Goal: Task Accomplishment & Management: Complete application form

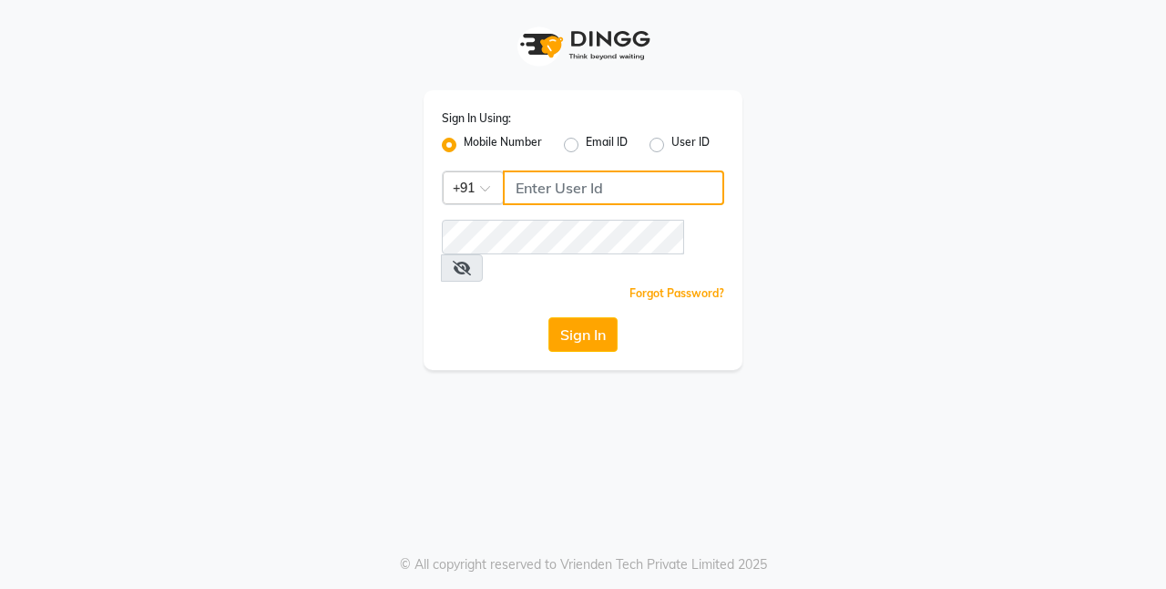
click at [599, 188] on input "Username" at bounding box center [613, 187] width 221 height 35
type input "9643101208"
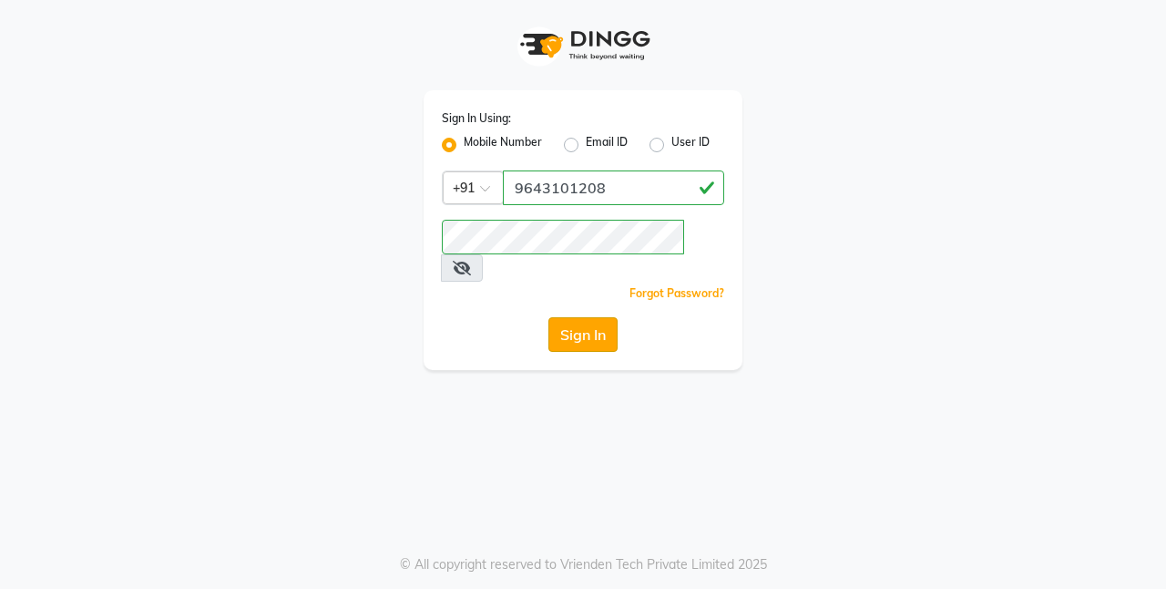
click at [598, 317] on button "Sign In" at bounding box center [583, 334] width 69 height 35
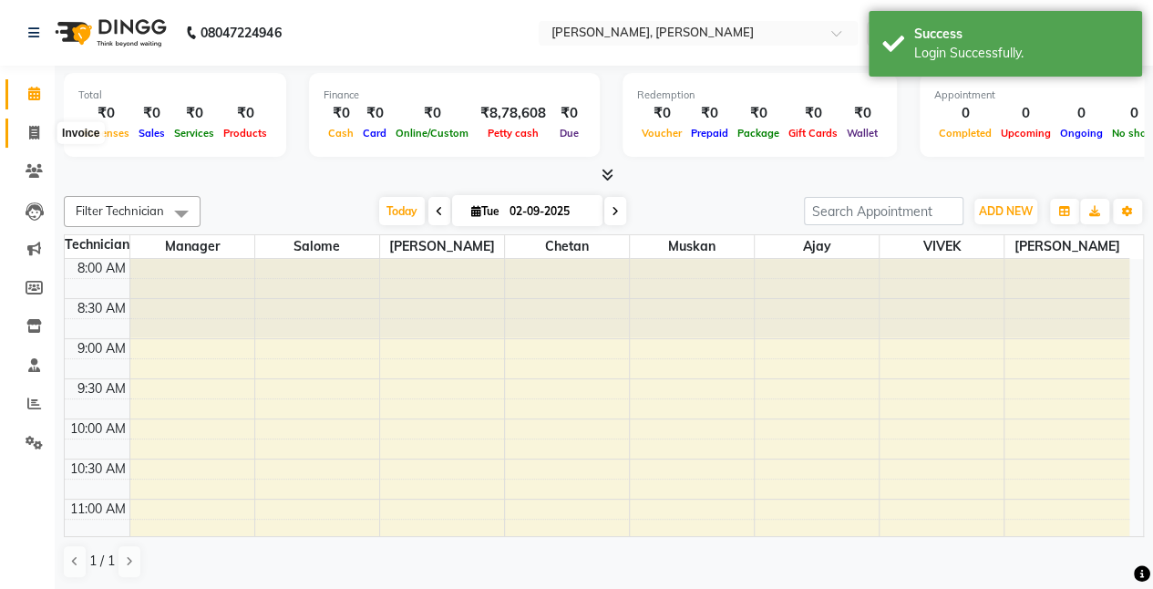
click at [35, 133] on icon at bounding box center [34, 133] width 10 height 14
select select "service"
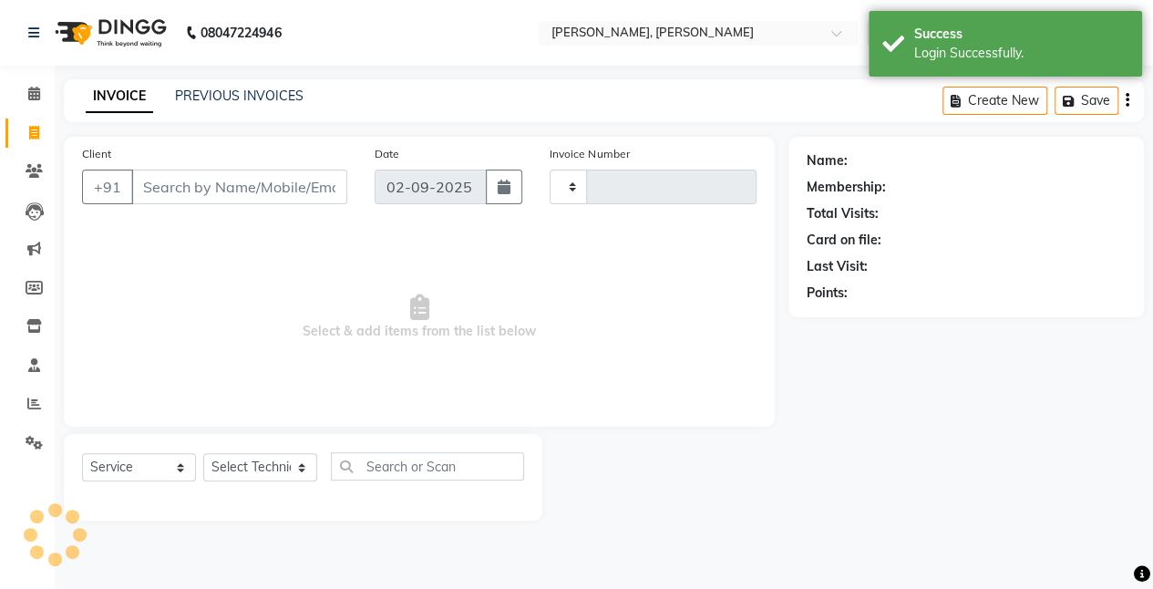
type input "0791"
select select "5749"
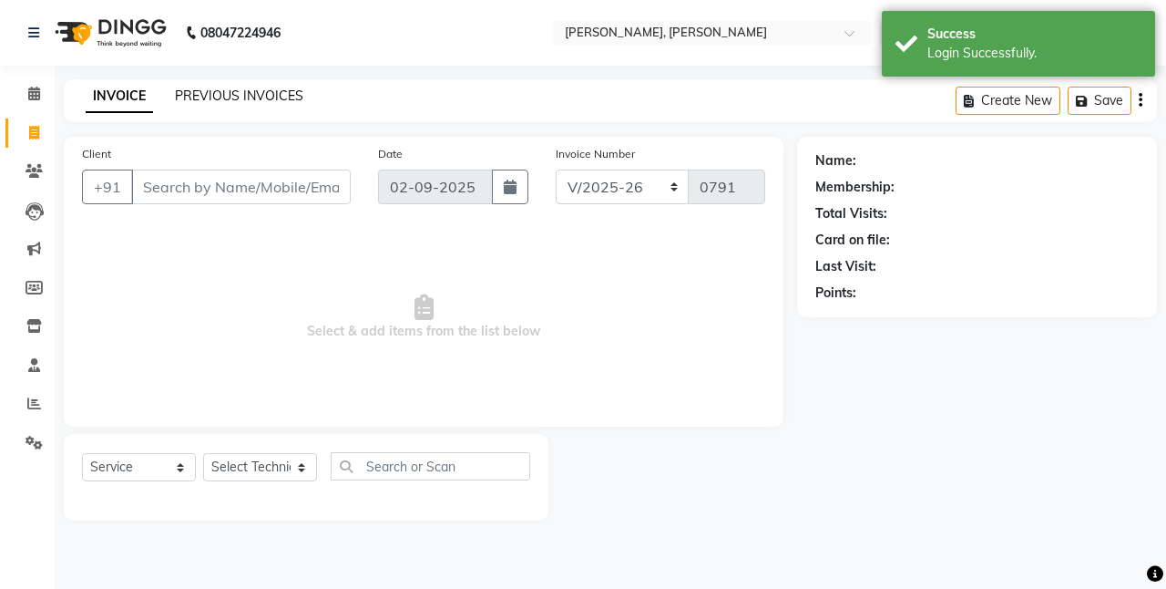
click at [255, 95] on link "PREVIOUS INVOICES" at bounding box center [239, 95] width 128 height 16
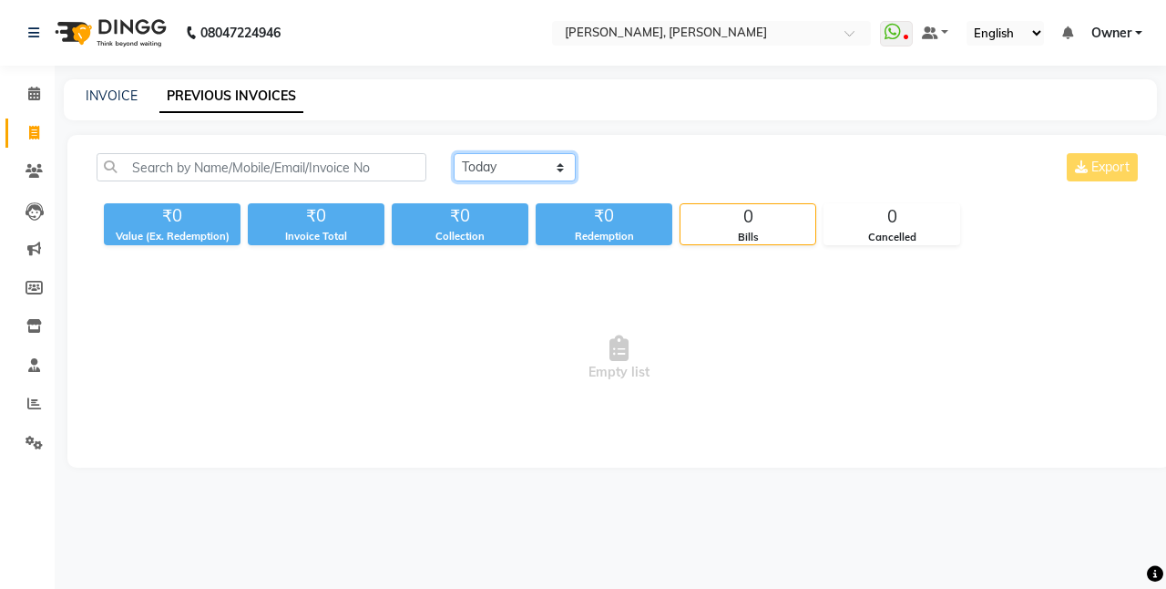
click at [542, 165] on select "[DATE] [DATE] Custom Range" at bounding box center [515, 167] width 122 height 28
select select "[DATE]"
click at [454, 153] on select "[DATE] [DATE] Custom Range" at bounding box center [515, 167] width 122 height 28
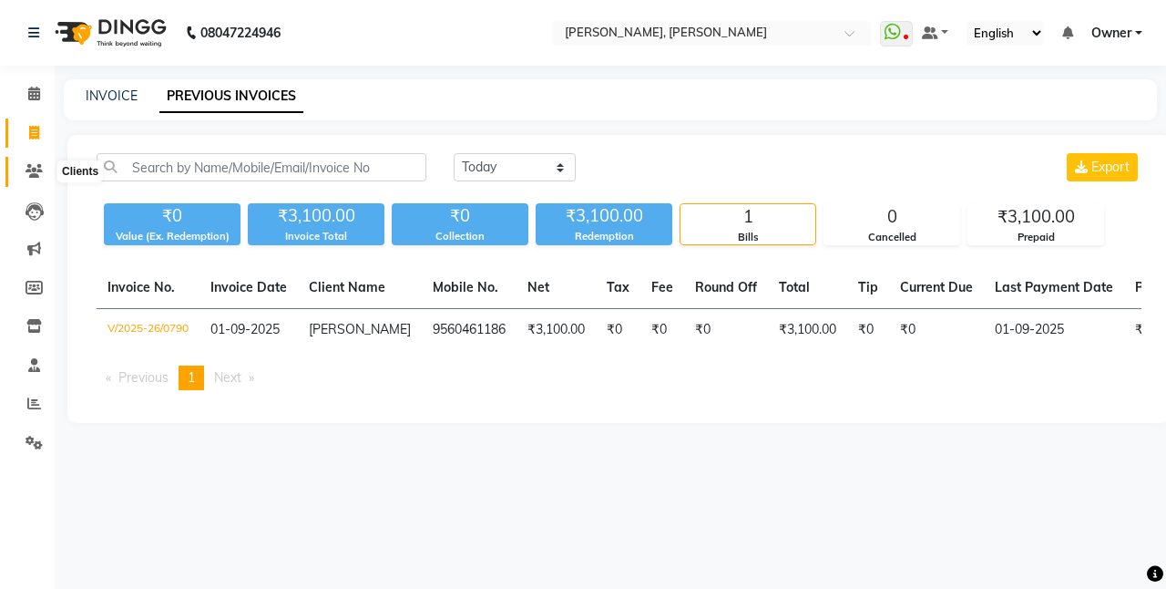
click at [30, 169] on icon at bounding box center [34, 171] width 17 height 14
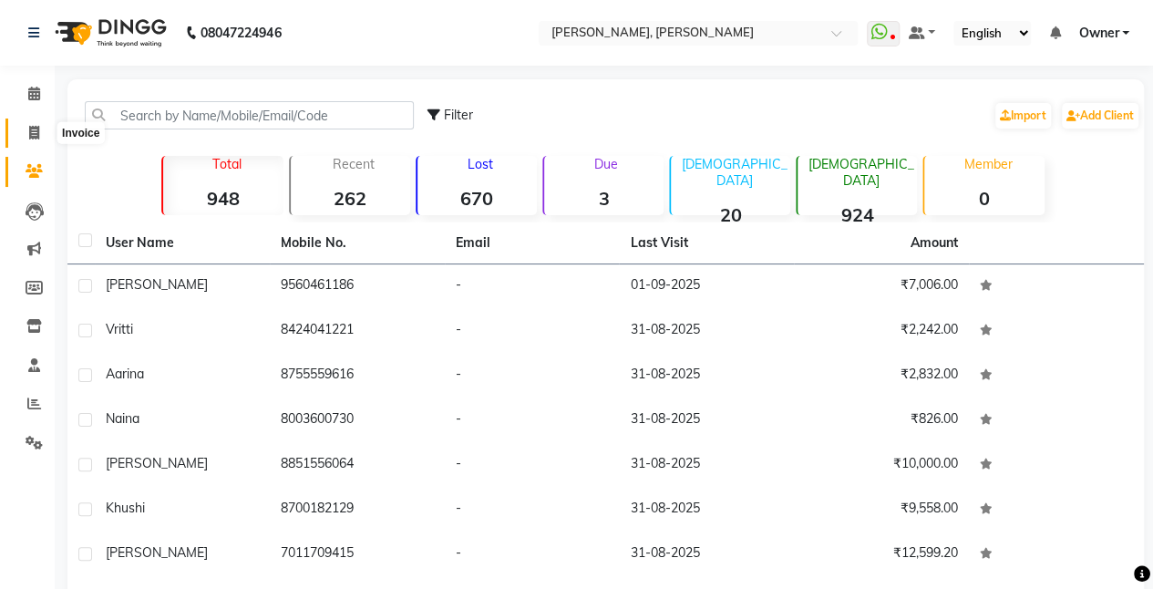
click at [43, 132] on span at bounding box center [34, 133] width 32 height 21
select select "service"
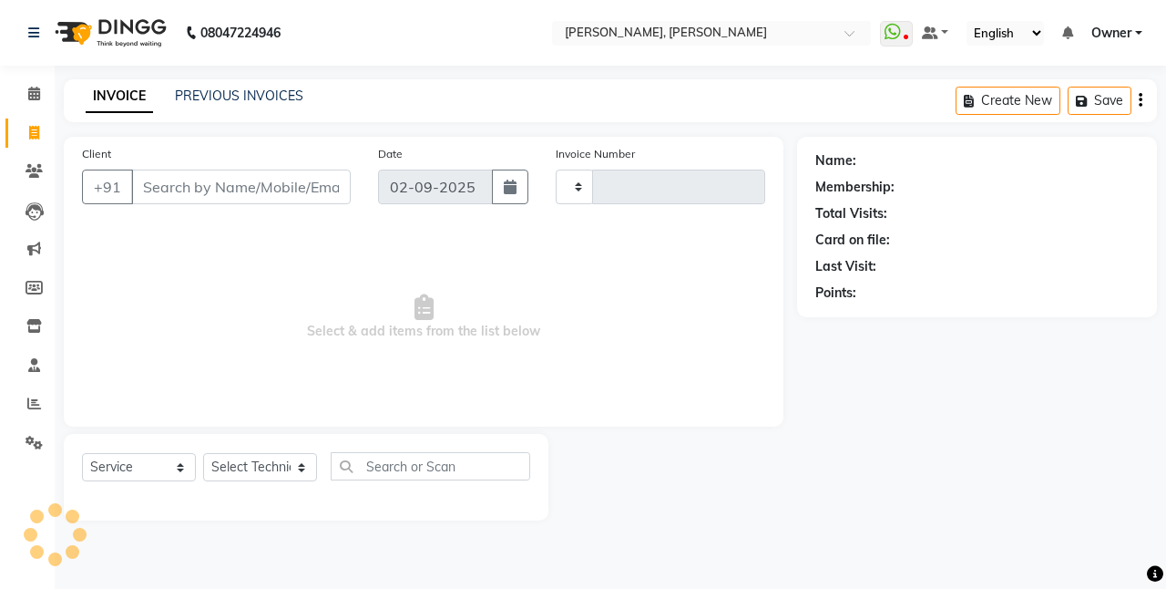
type input "0791"
select select "5749"
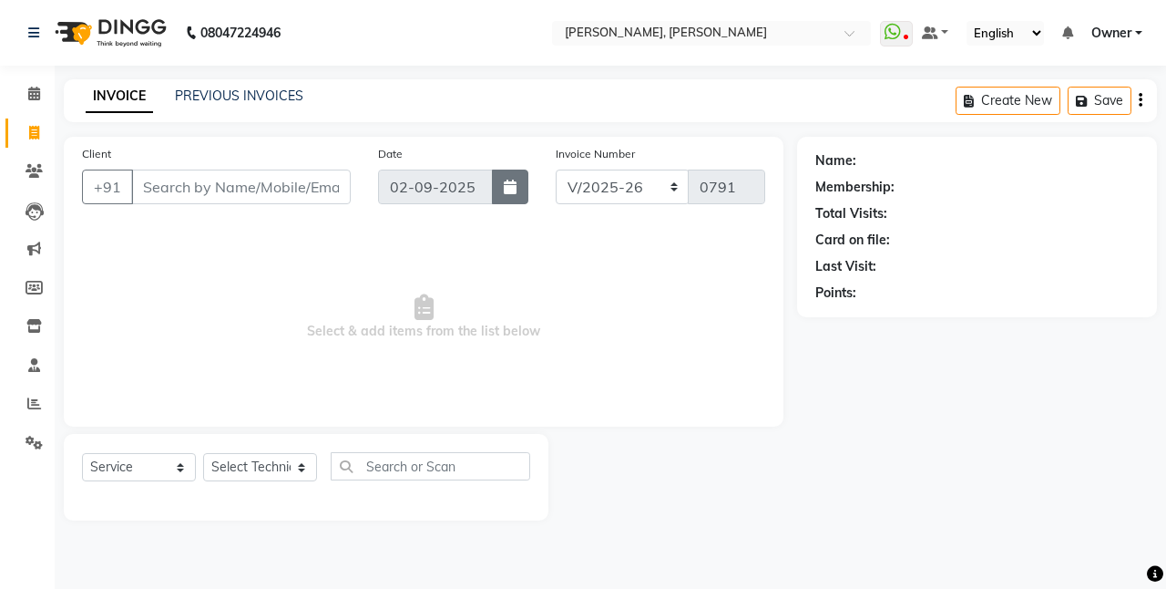
click at [516, 188] on icon "button" at bounding box center [510, 187] width 13 height 15
select select "9"
select select "2025"
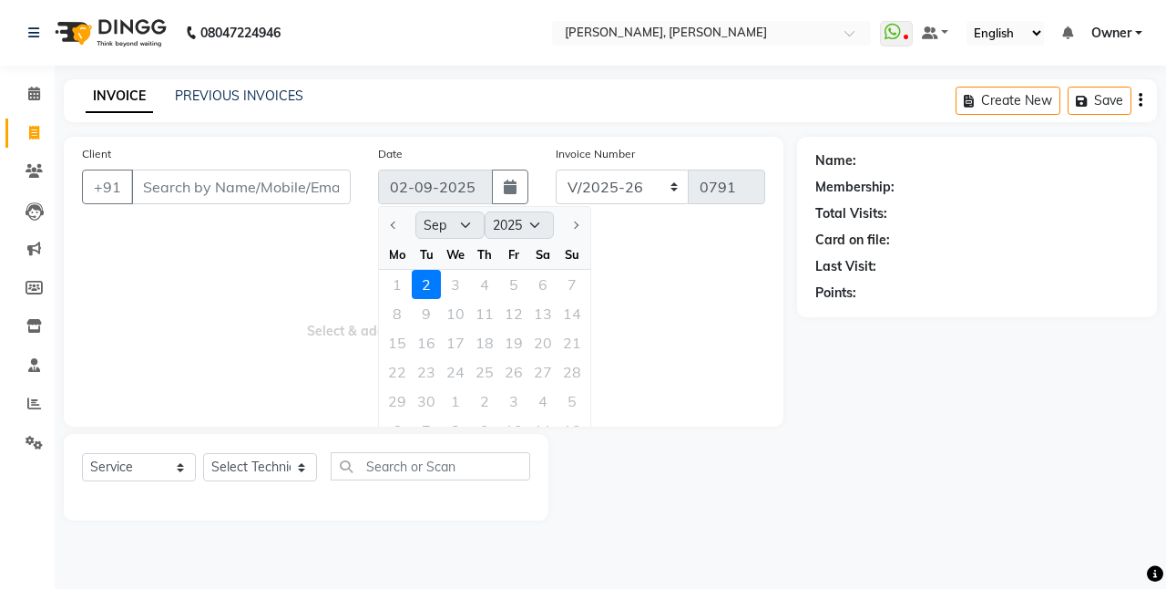
click at [398, 276] on div "1 2 3 4 5 6 7" at bounding box center [484, 284] width 211 height 29
click at [392, 226] on div at bounding box center [397, 224] width 36 height 29
drag, startPoint x: 457, startPoint y: 279, endPoint x: 396, endPoint y: 274, distance: 60.3
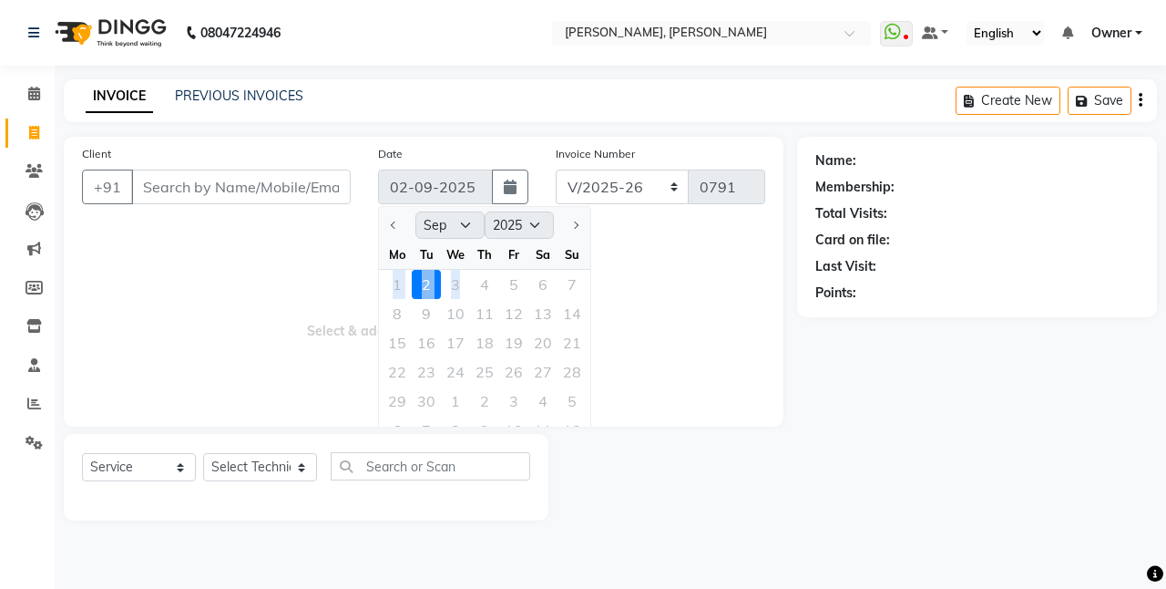
click at [396, 274] on div "1 2 3 4 5 6 7" at bounding box center [484, 284] width 211 height 29
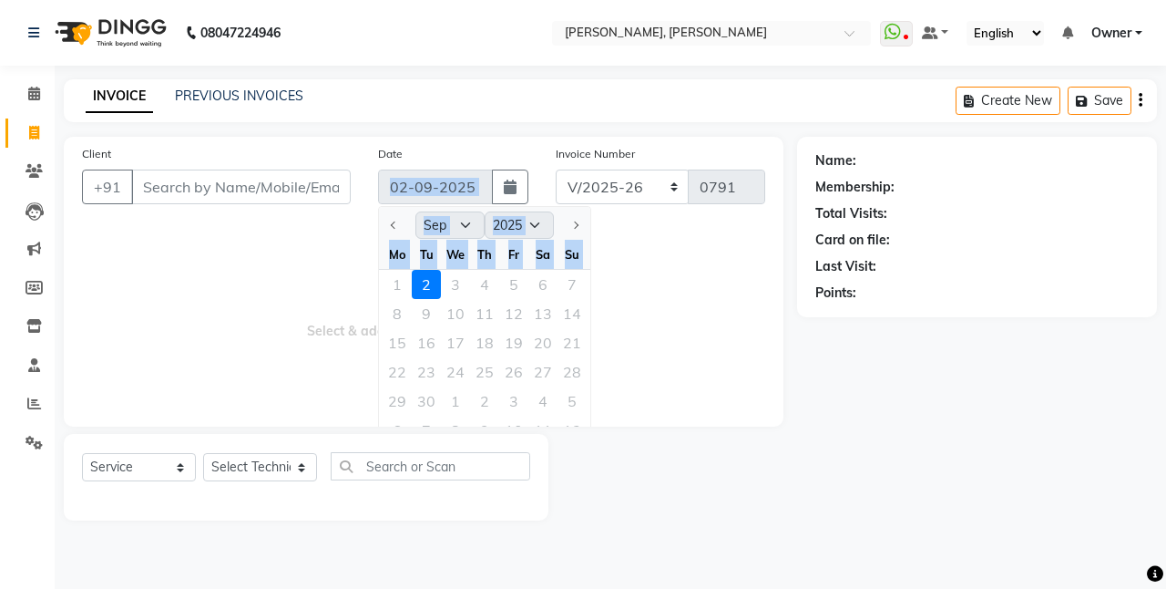
click at [418, 186] on div "[DATE] Jan Feb Mar Apr May Jun [DATE] Aug Sep Oct Nov [DATE] 2016 2017 2018 201…" at bounding box center [453, 186] width 150 height 35
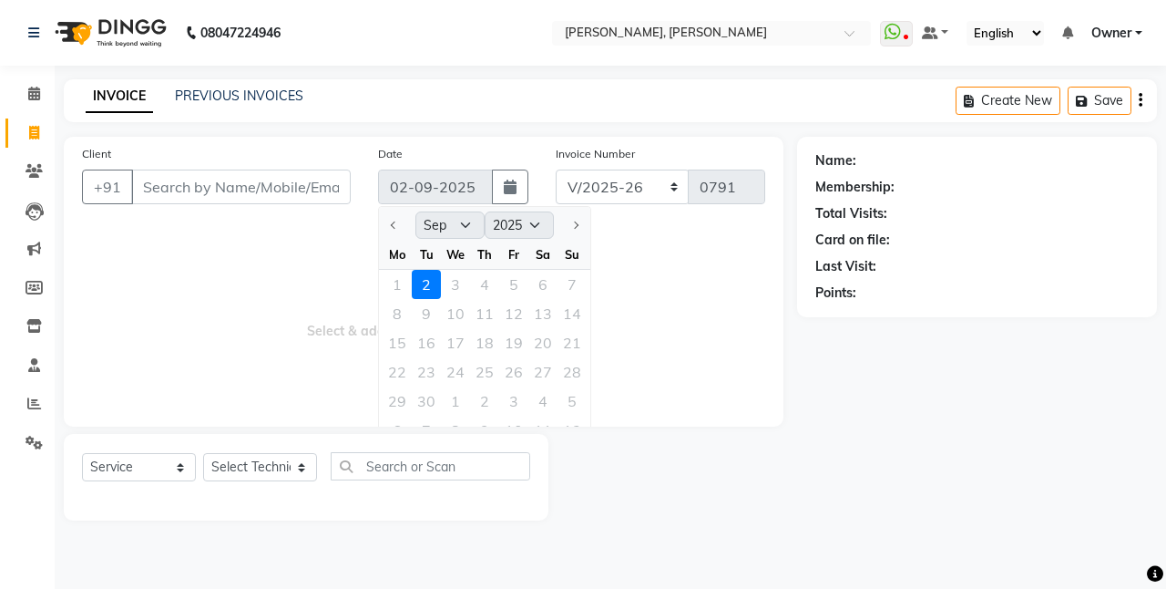
click at [311, 289] on span "Select & add items from the list below" at bounding box center [423, 317] width 683 height 182
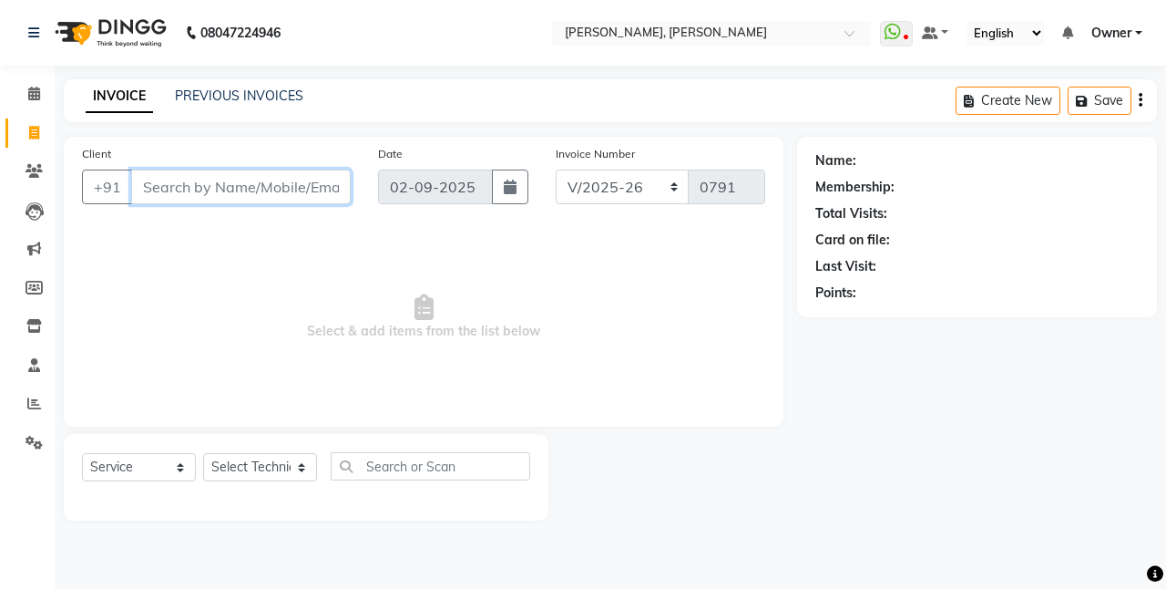
click at [233, 191] on input "Client" at bounding box center [241, 186] width 220 height 35
type input "7002854503"
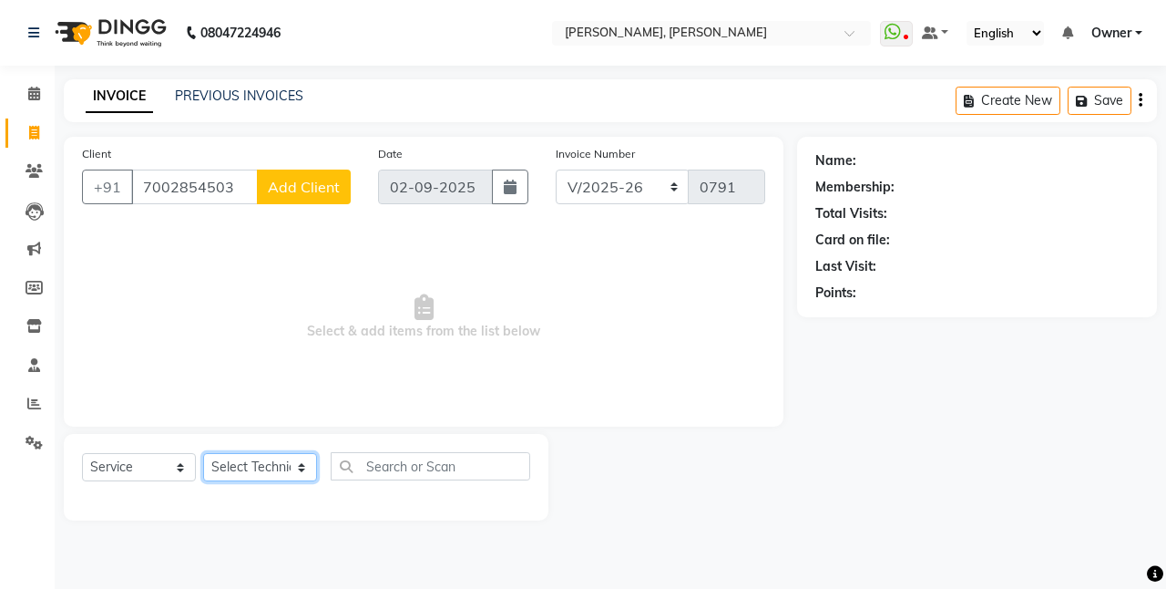
click at [295, 463] on select "Select Technician ajay [PERSON_NAME] Manager [PERSON_NAME] Owner [PERSON_NAME] …" at bounding box center [260, 467] width 114 height 28
select select "39728"
click at [203, 453] on select "Select Technician ajay [PERSON_NAME] Manager [PERSON_NAME] Owner [PERSON_NAME] …" at bounding box center [260, 467] width 114 height 28
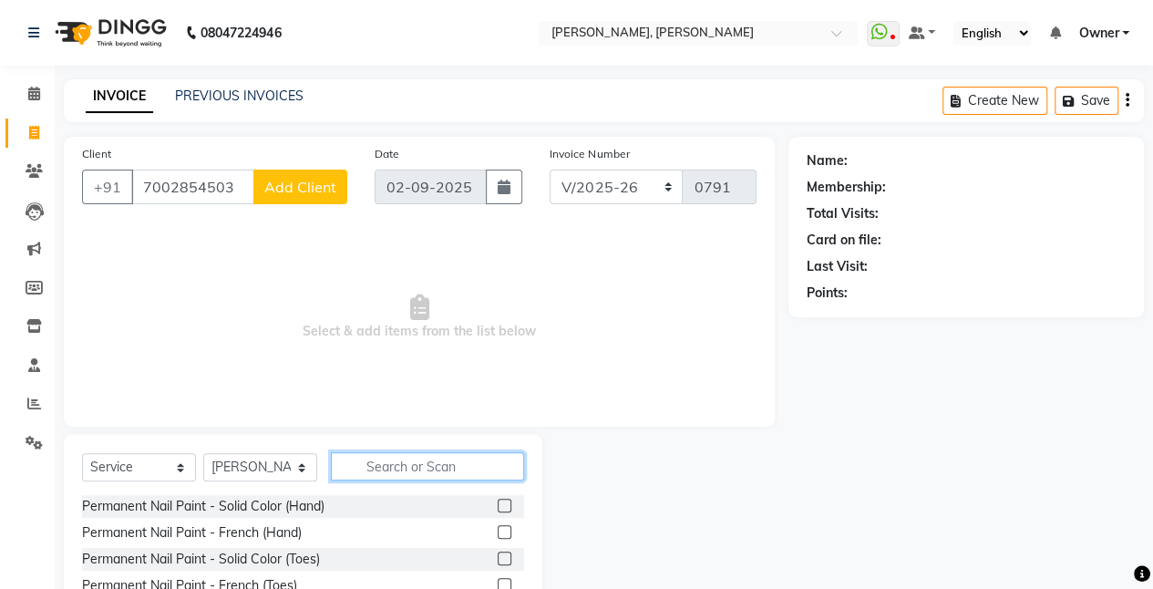
click at [382, 457] on input "text" at bounding box center [427, 466] width 193 height 28
type input "g"
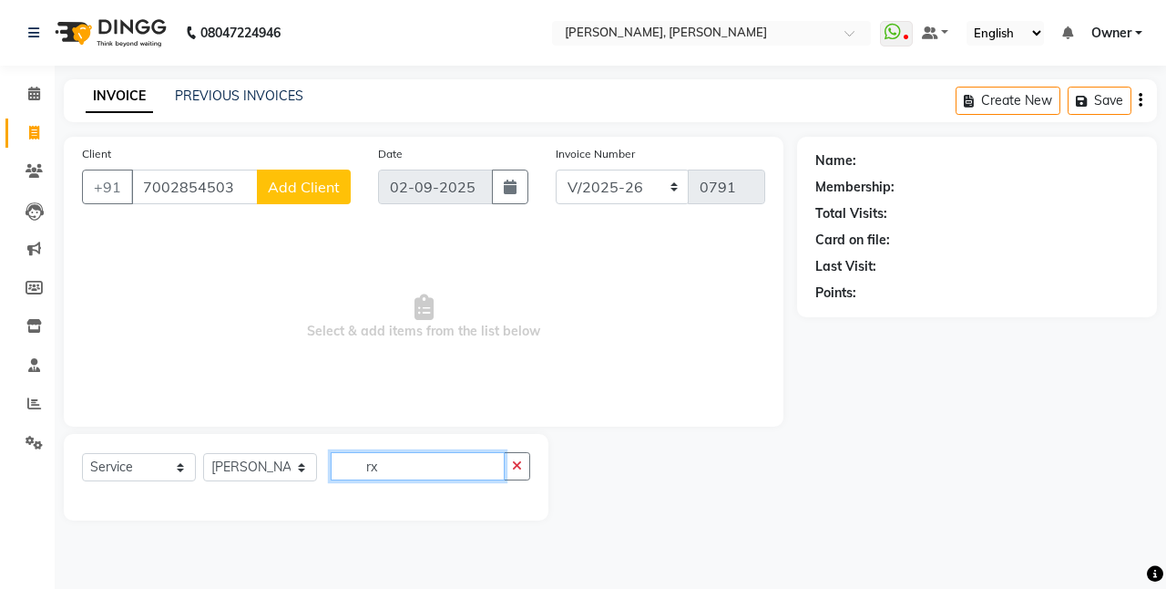
type input "r"
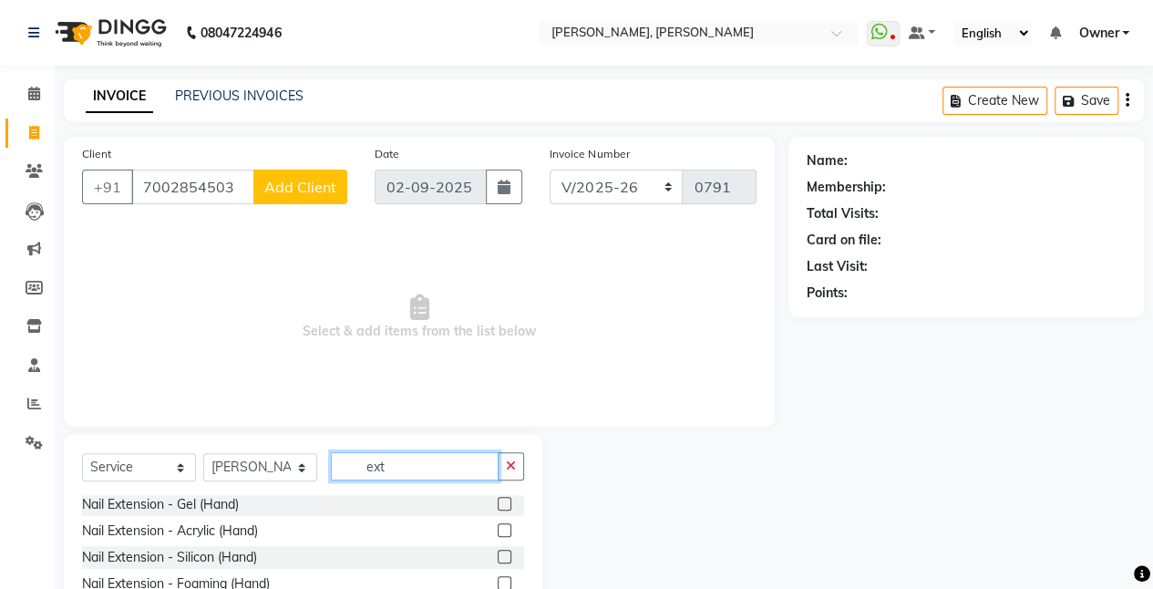
scroll to position [53, 0]
type input "ext"
click at [498, 508] on label at bounding box center [505, 505] width 14 height 14
click at [498, 508] on input "checkbox" at bounding box center [504, 506] width 12 height 12
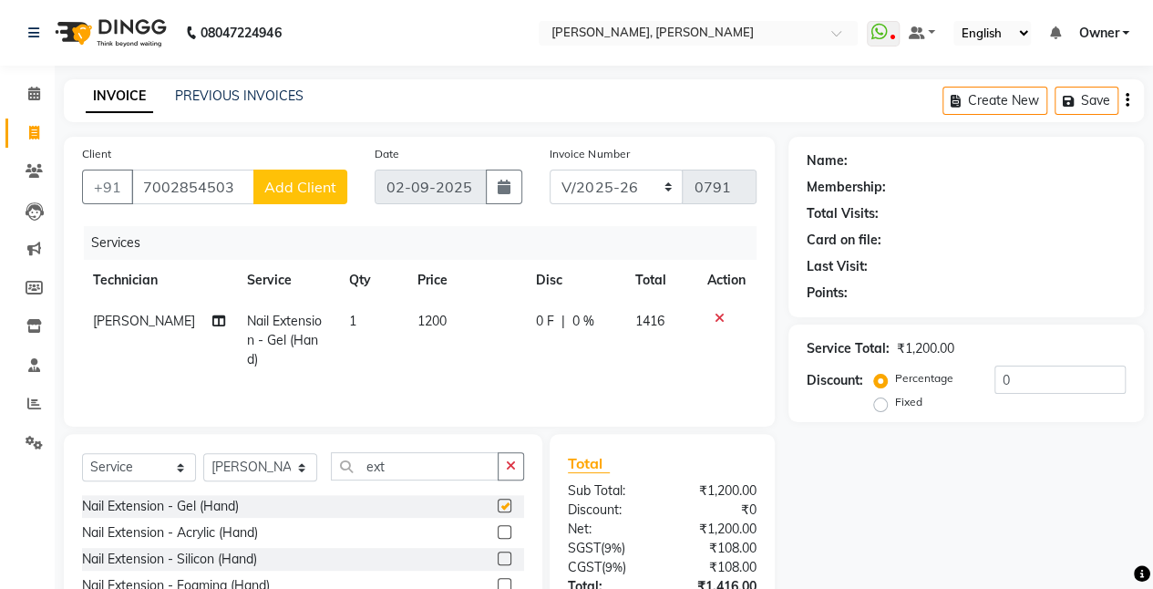
checkbox input "false"
click at [443, 457] on input "ext" at bounding box center [415, 466] width 168 height 28
type input "e"
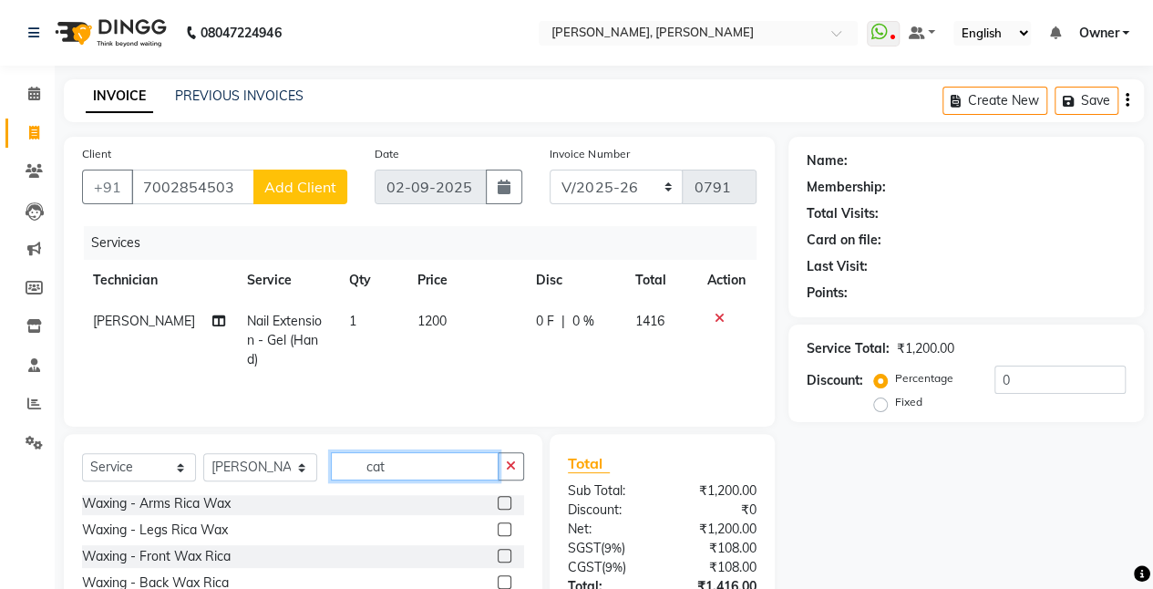
scroll to position [0, 0]
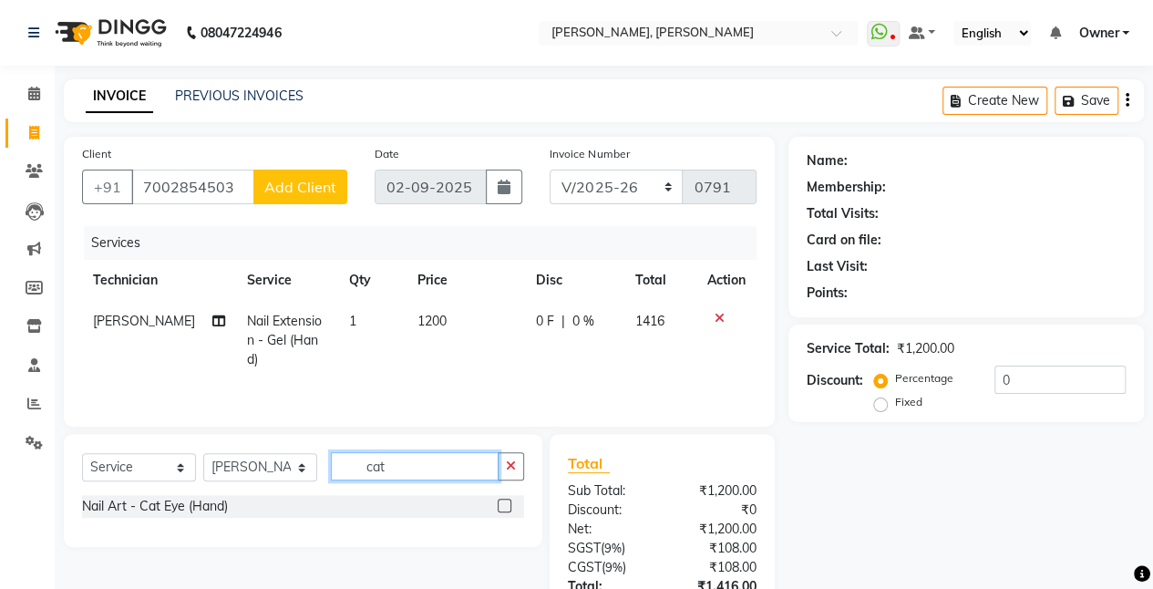
type input "cat"
click at [507, 503] on label at bounding box center [505, 505] width 14 height 14
click at [507, 503] on input "checkbox" at bounding box center [504, 506] width 12 height 12
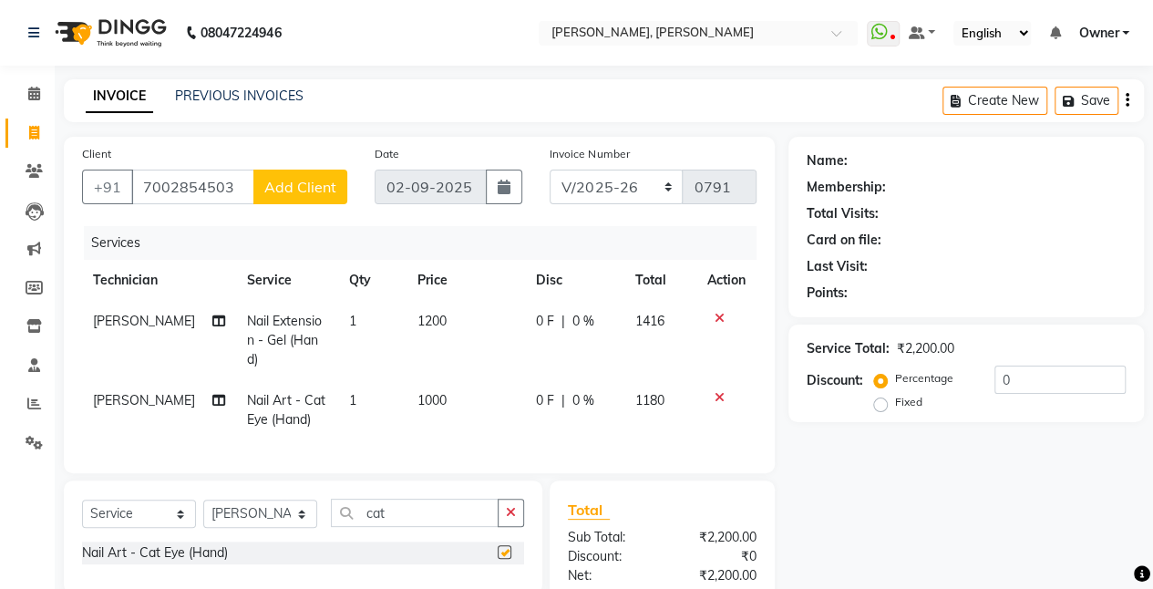
checkbox input "false"
click at [440, 511] on input "cat" at bounding box center [415, 512] width 168 height 28
type input "c"
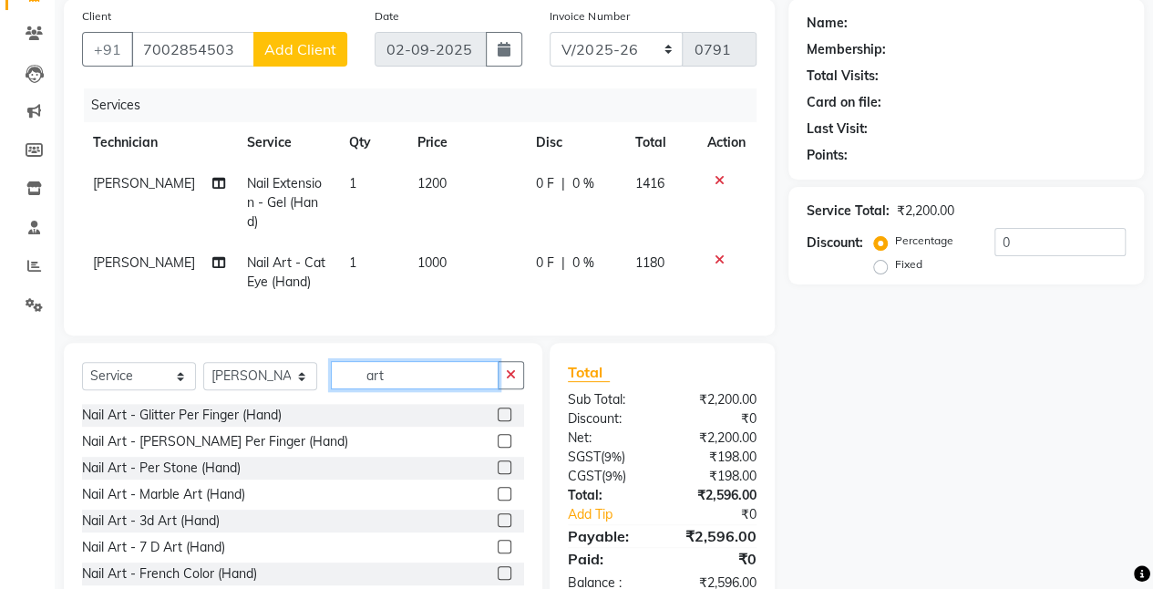
type input "art"
click at [498, 515] on label at bounding box center [505, 520] width 14 height 14
click at [498, 515] on input "checkbox" at bounding box center [504, 521] width 12 height 12
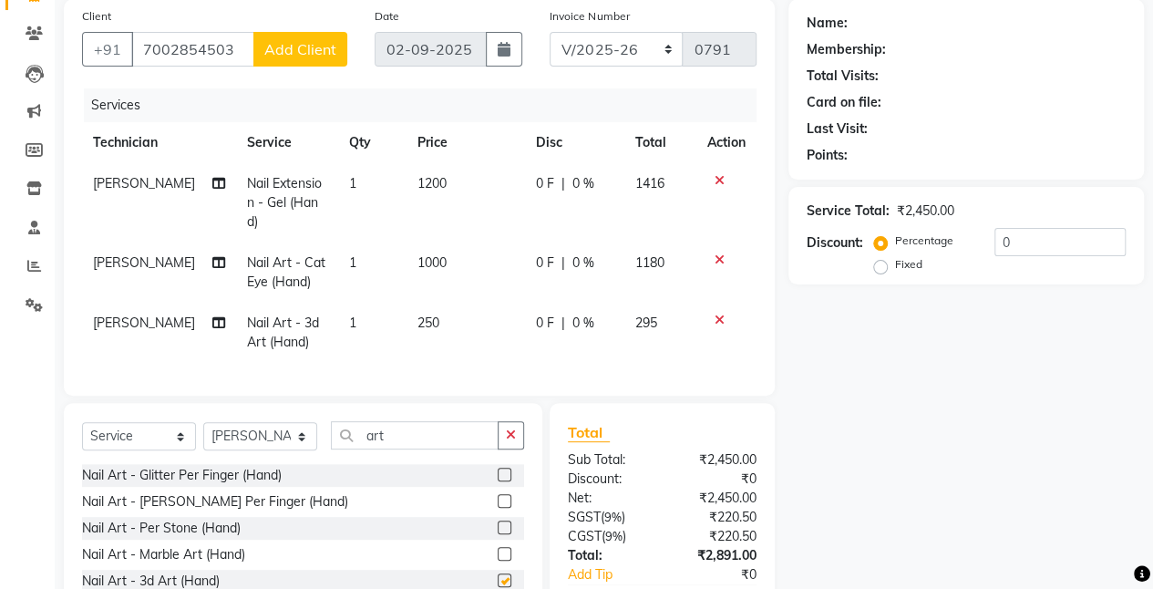
checkbox input "false"
click at [433, 303] on td "250" at bounding box center [465, 333] width 118 height 60
select select "39728"
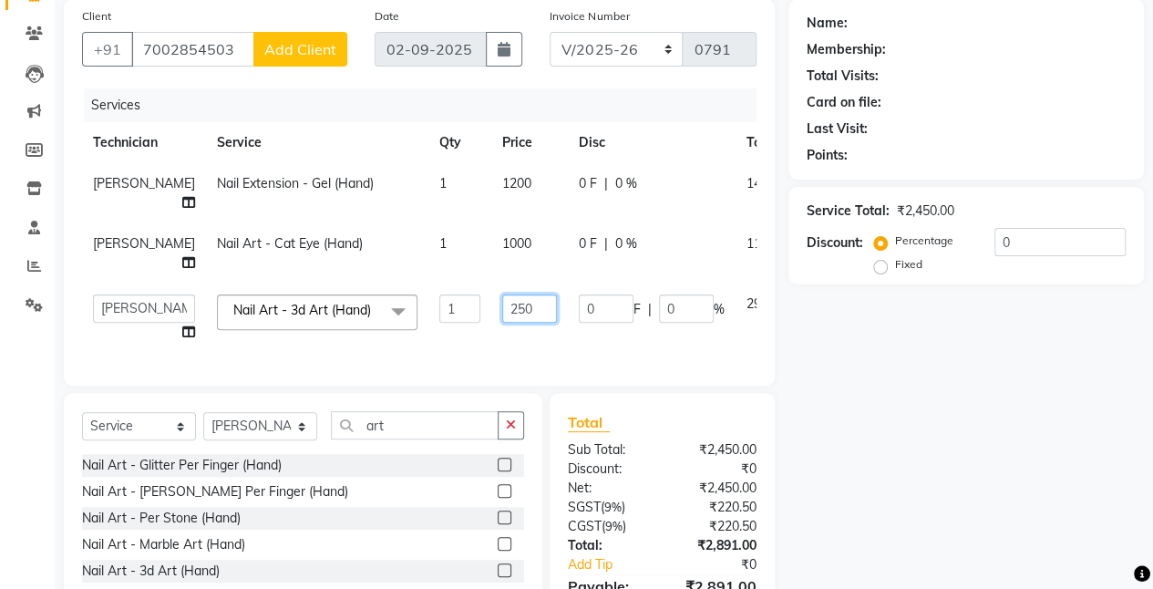
click at [502, 302] on input "250" at bounding box center [529, 308] width 55 height 28
type input "2"
type input "400"
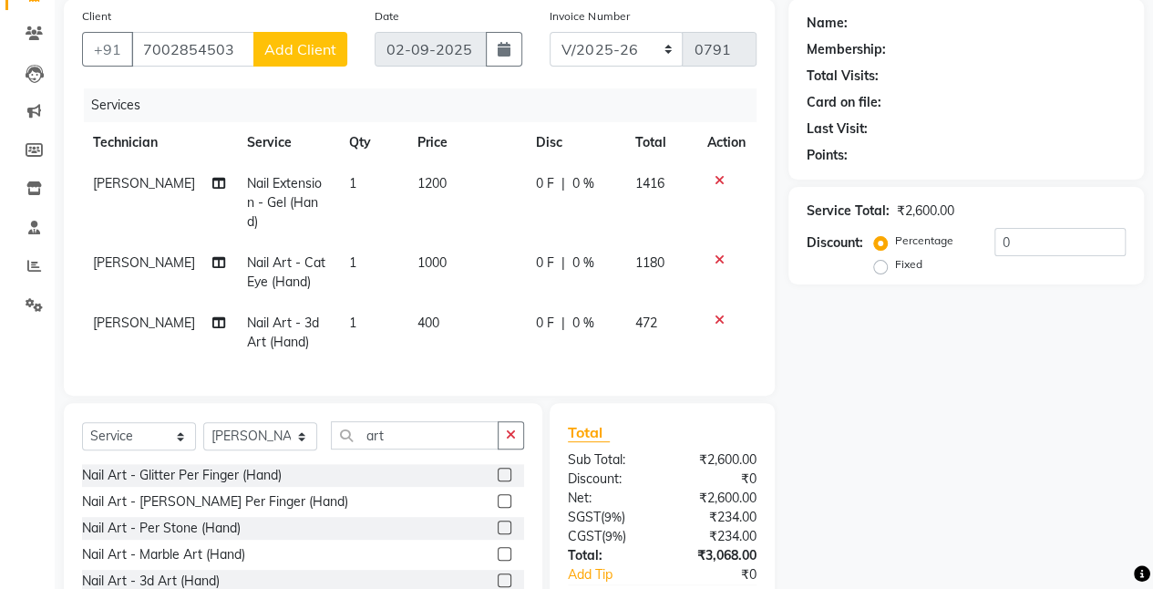
click at [499, 341] on td "400" at bounding box center [465, 333] width 118 height 60
select select "39728"
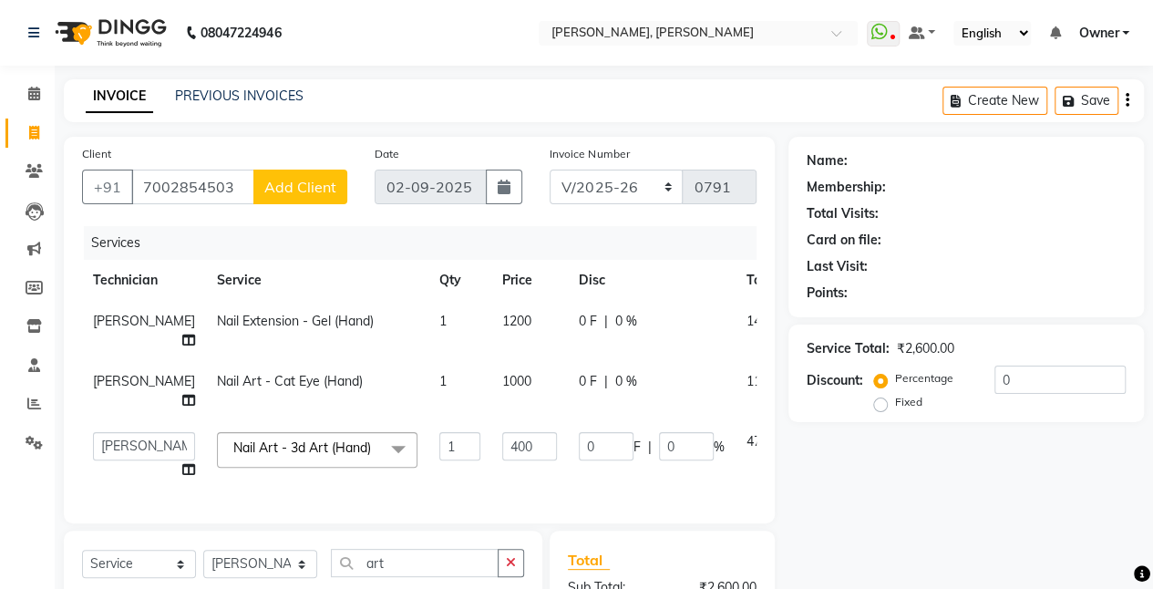
click at [895, 408] on label "Fixed" at bounding box center [908, 402] width 27 height 16
click at [878, 408] on input "Fixed" at bounding box center [883, 401] width 13 height 13
radio input "true"
click at [895, 374] on label "Percentage" at bounding box center [924, 378] width 58 height 16
click at [879, 374] on input "Percentage" at bounding box center [883, 378] width 13 height 13
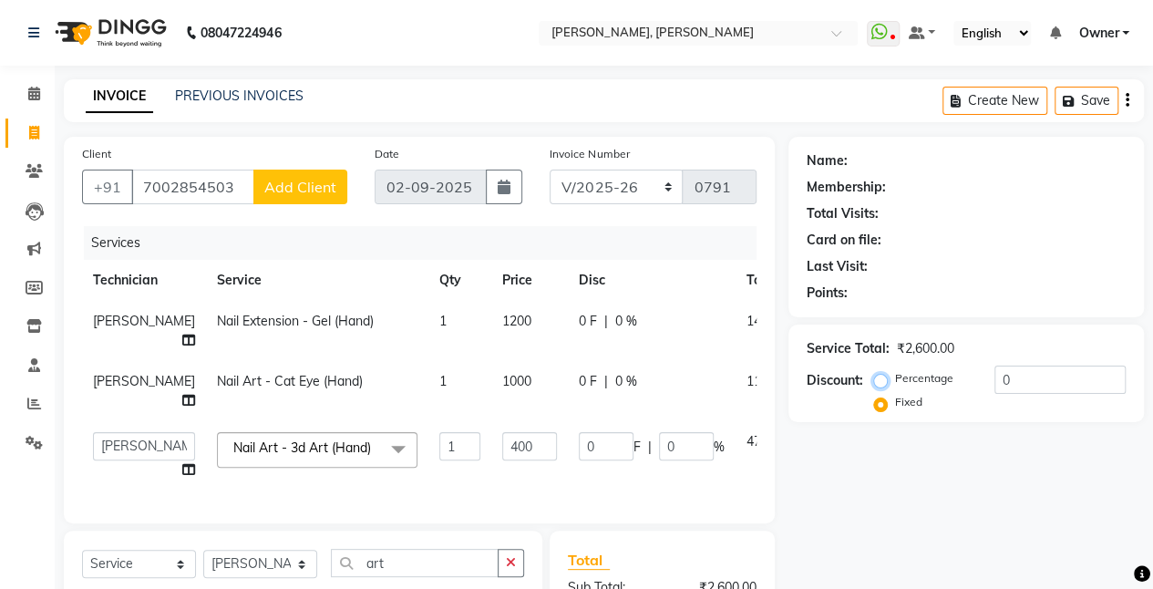
radio input "true"
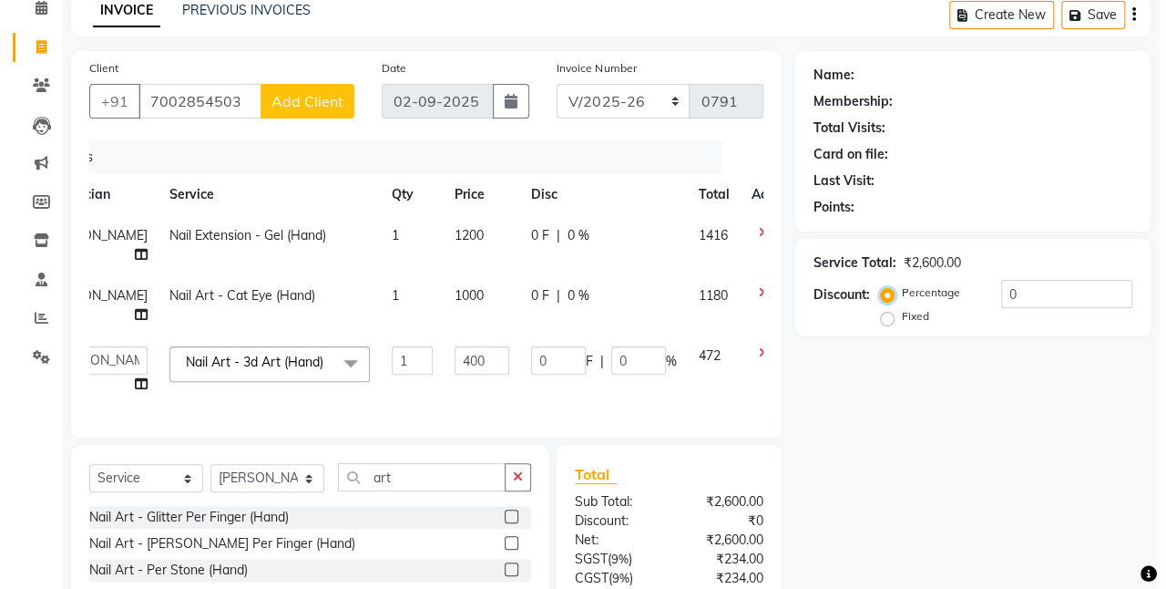
scroll to position [67, 0]
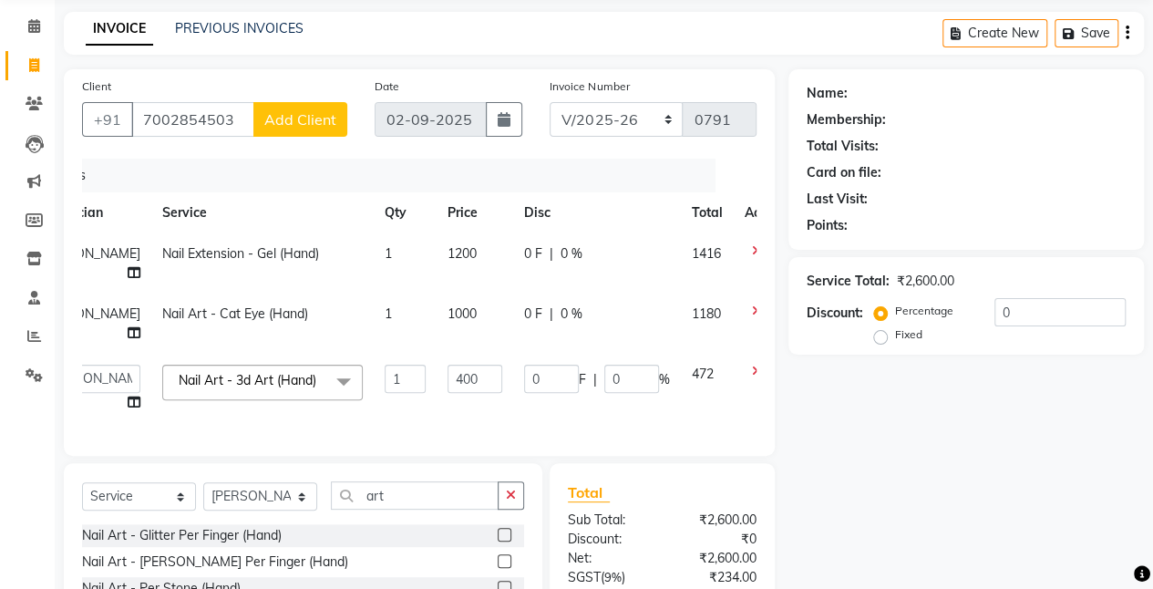
click at [734, 397] on td at bounding box center [764, 388] width 60 height 69
click at [313, 117] on span "Add Client" at bounding box center [300, 119] width 72 height 18
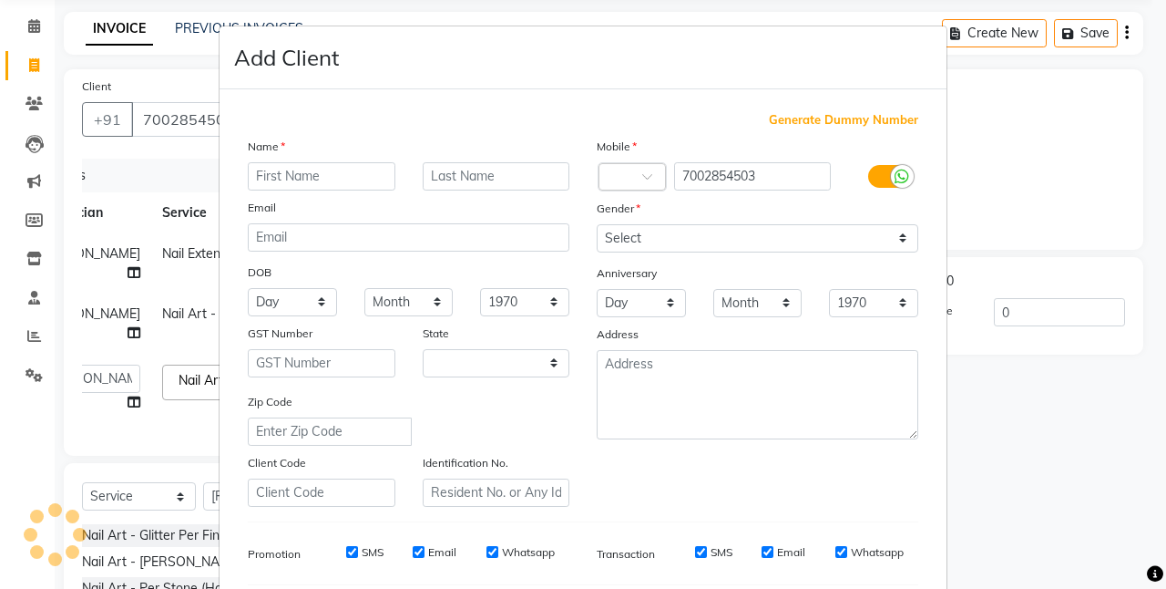
select select "21"
click at [292, 172] on input "text" at bounding box center [322, 176] width 148 height 28
type input "sunaina"
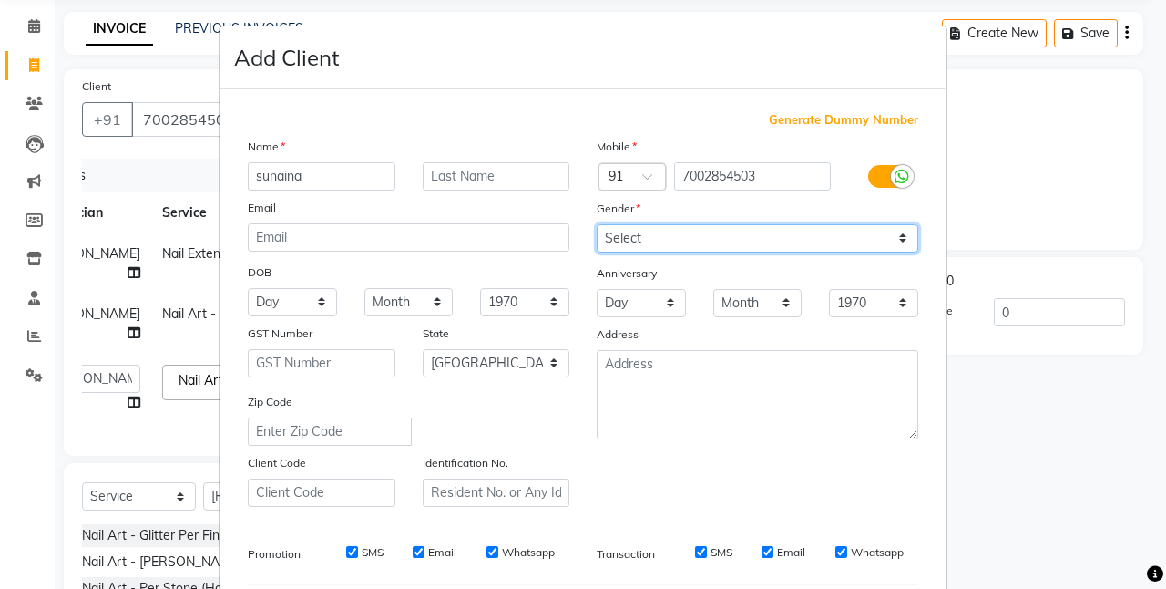
click at [655, 239] on select "Select [DEMOGRAPHIC_DATA] [DEMOGRAPHIC_DATA] Other Prefer Not To Say" at bounding box center [758, 238] width 322 height 28
select select "[DEMOGRAPHIC_DATA]"
click at [597, 224] on select "Select [DEMOGRAPHIC_DATA] [DEMOGRAPHIC_DATA] Other Prefer Not To Say" at bounding box center [758, 238] width 322 height 28
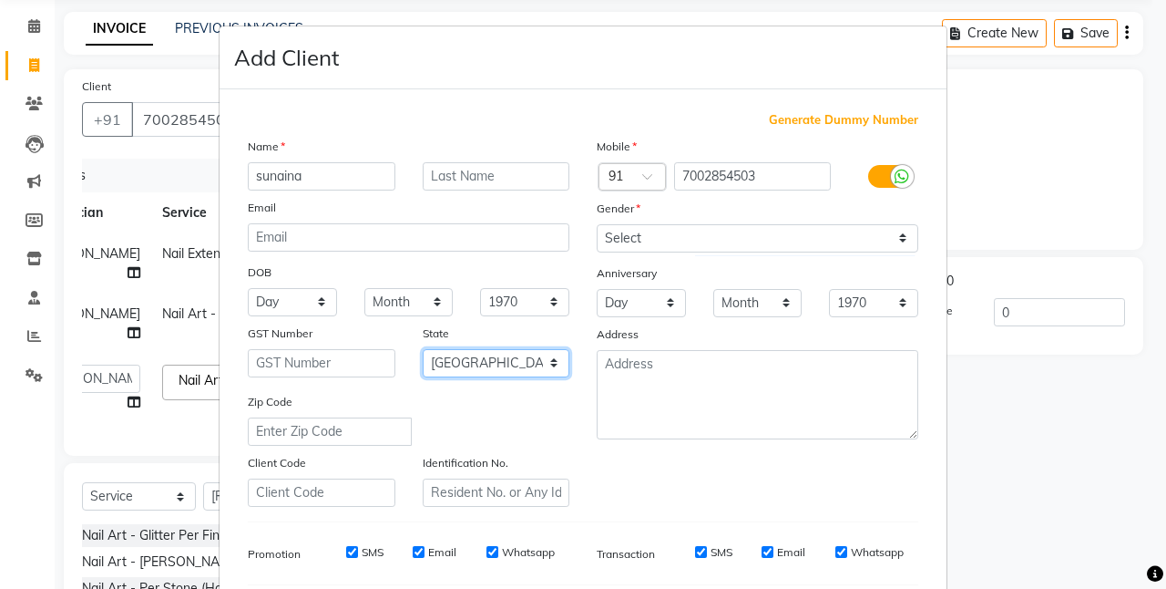
click at [532, 353] on select "Select [GEOGRAPHIC_DATA] [GEOGRAPHIC_DATA] [GEOGRAPHIC_DATA] [GEOGRAPHIC_DATA] …" at bounding box center [497, 363] width 148 height 28
select select "13"
click at [423, 349] on select "Select [GEOGRAPHIC_DATA] [GEOGRAPHIC_DATA] [GEOGRAPHIC_DATA] [GEOGRAPHIC_DATA] …" at bounding box center [497, 363] width 148 height 28
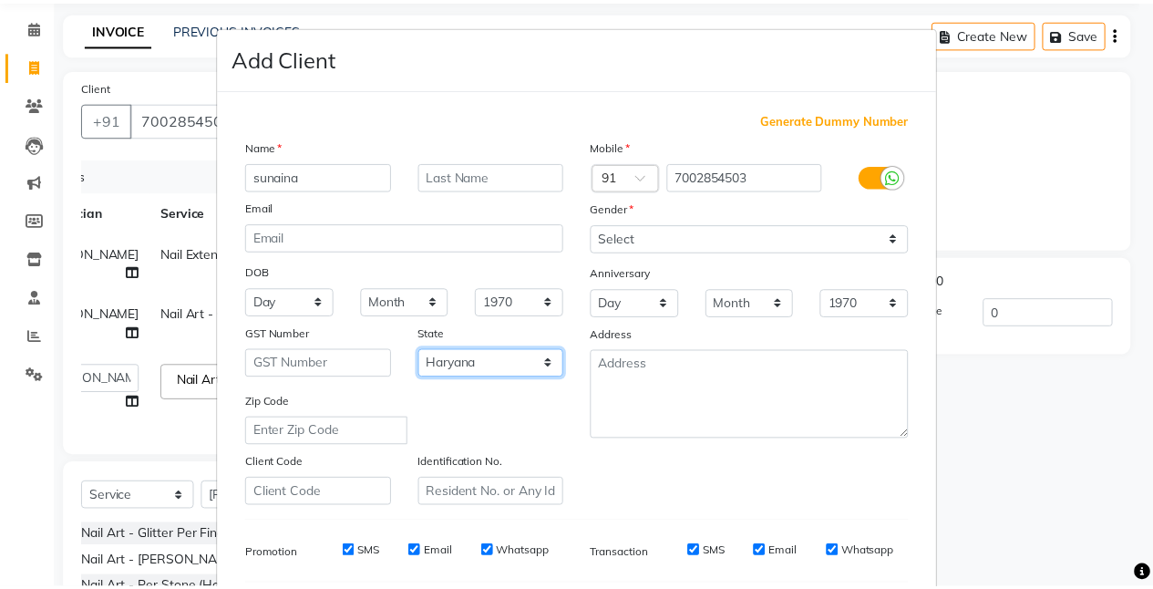
scroll to position [250, 0]
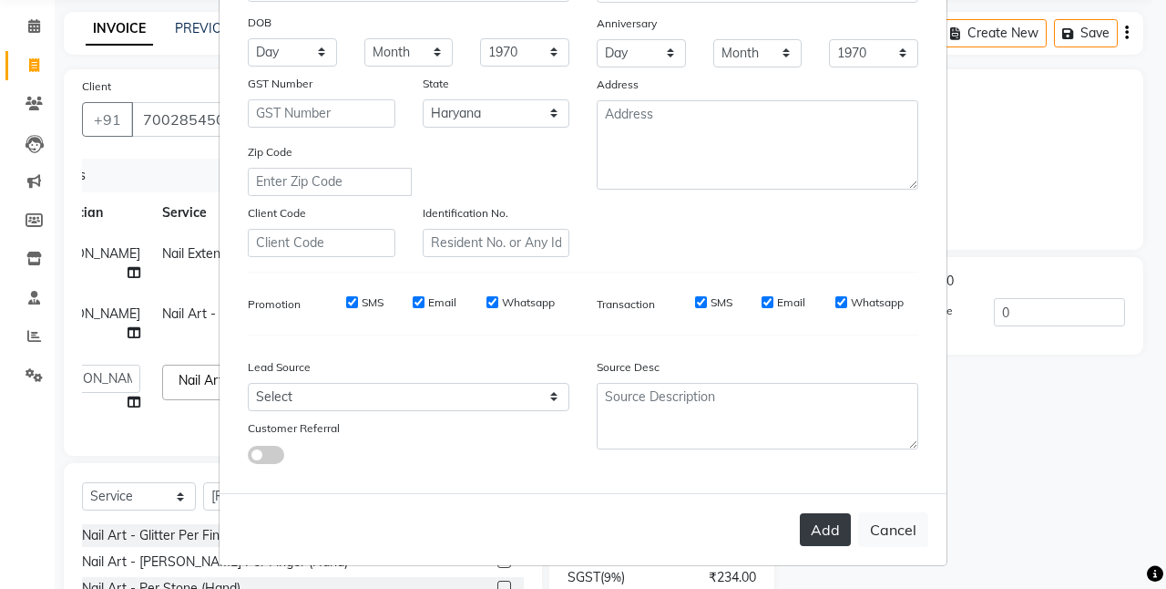
click at [813, 521] on button "Add" at bounding box center [825, 529] width 51 height 33
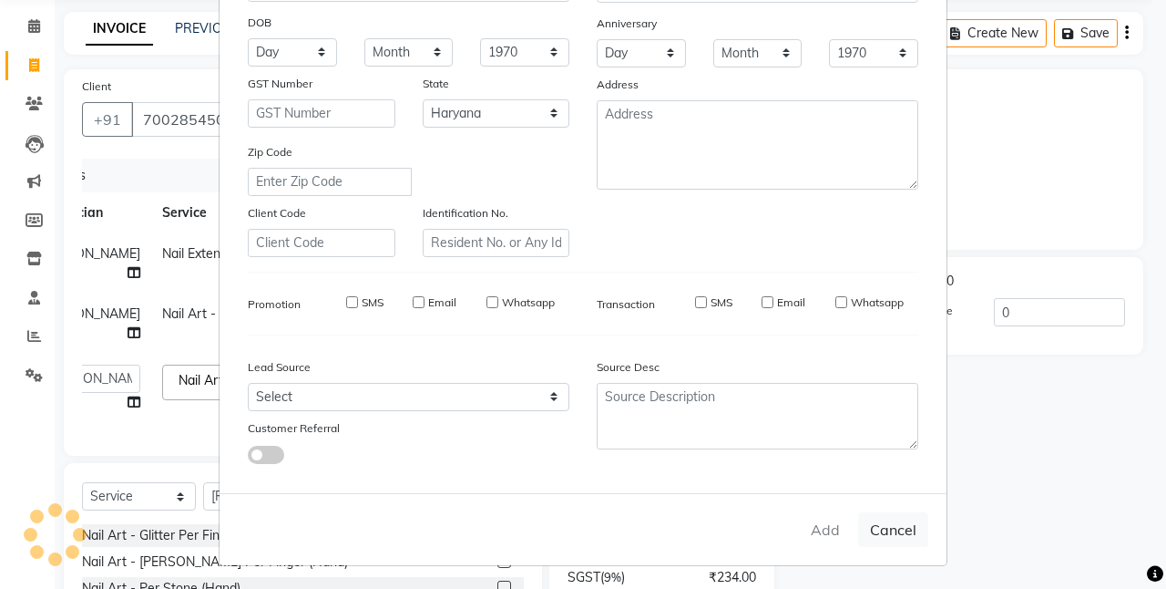
select select
select select "null"
select select
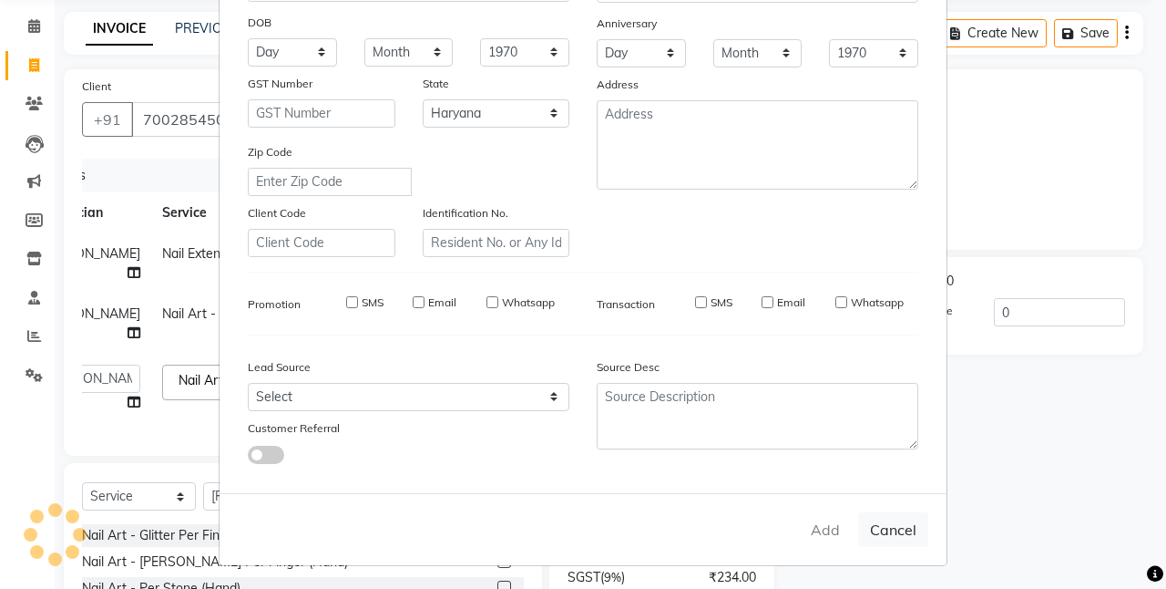
select select
checkbox input "false"
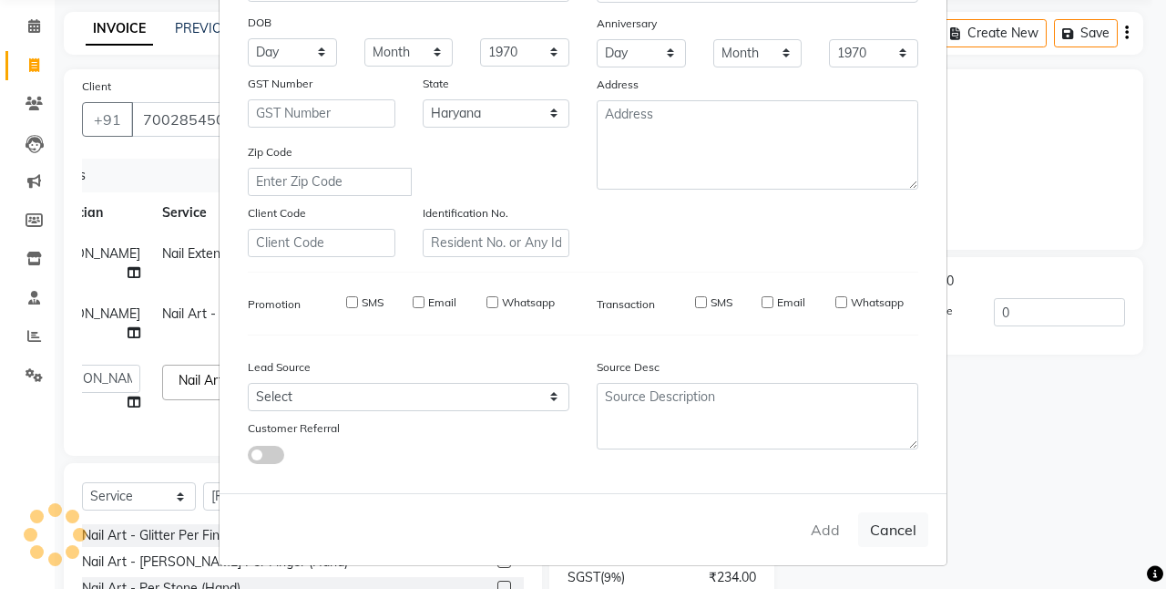
checkbox input "false"
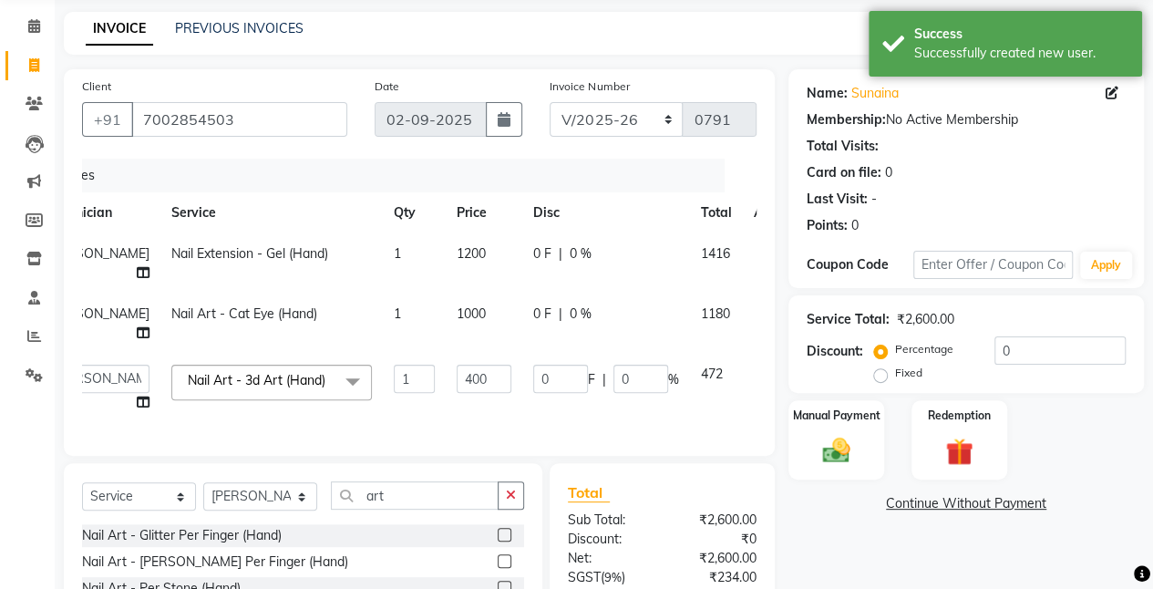
scroll to position [251, 0]
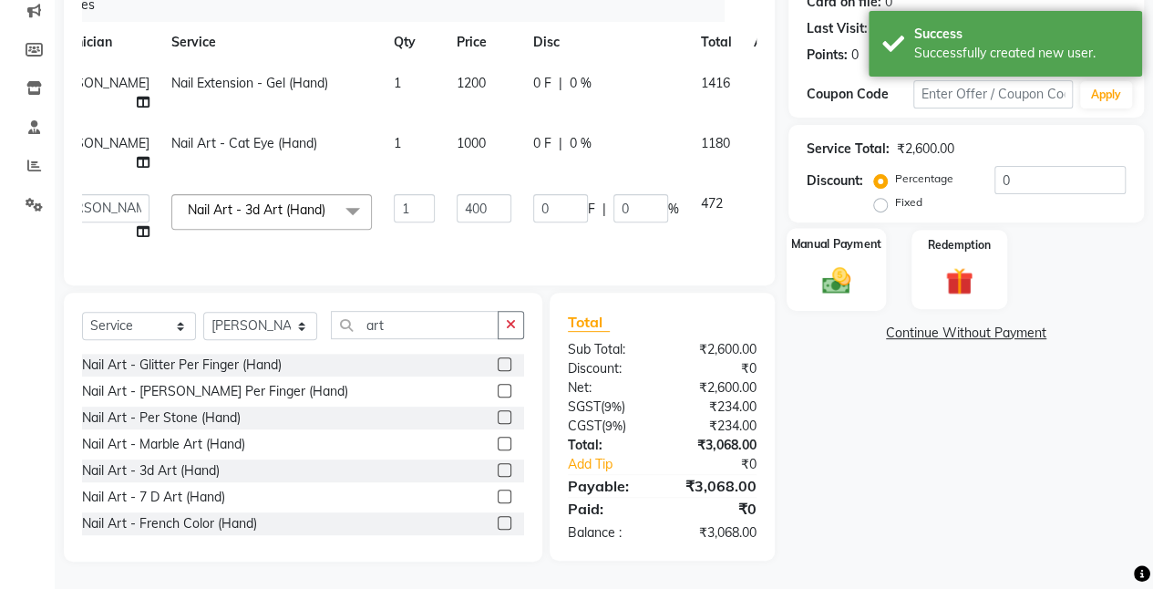
click at [834, 263] on img at bounding box center [836, 279] width 46 height 33
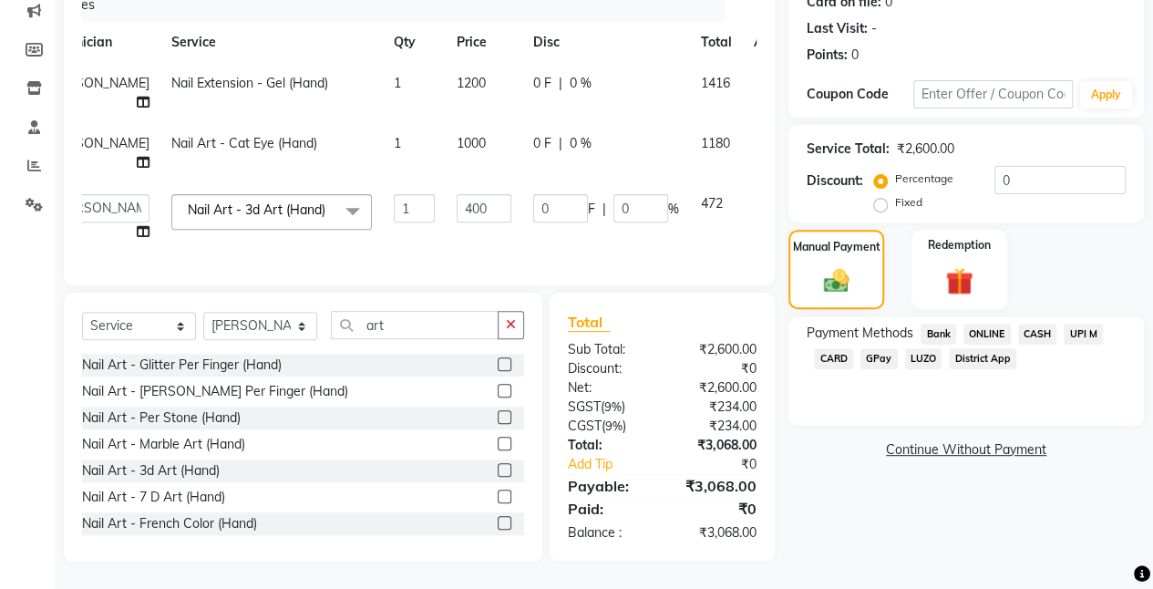
click at [1081, 323] on span "UPI M" at bounding box center [1082, 333] width 39 height 21
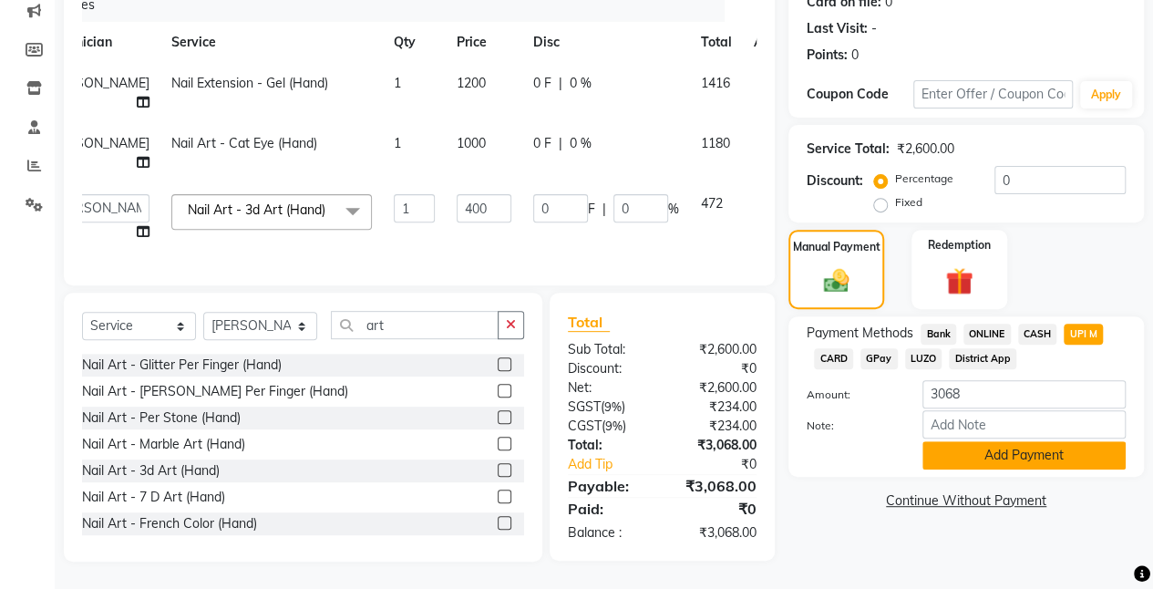
click at [972, 443] on button "Add Payment" at bounding box center [1023, 455] width 203 height 28
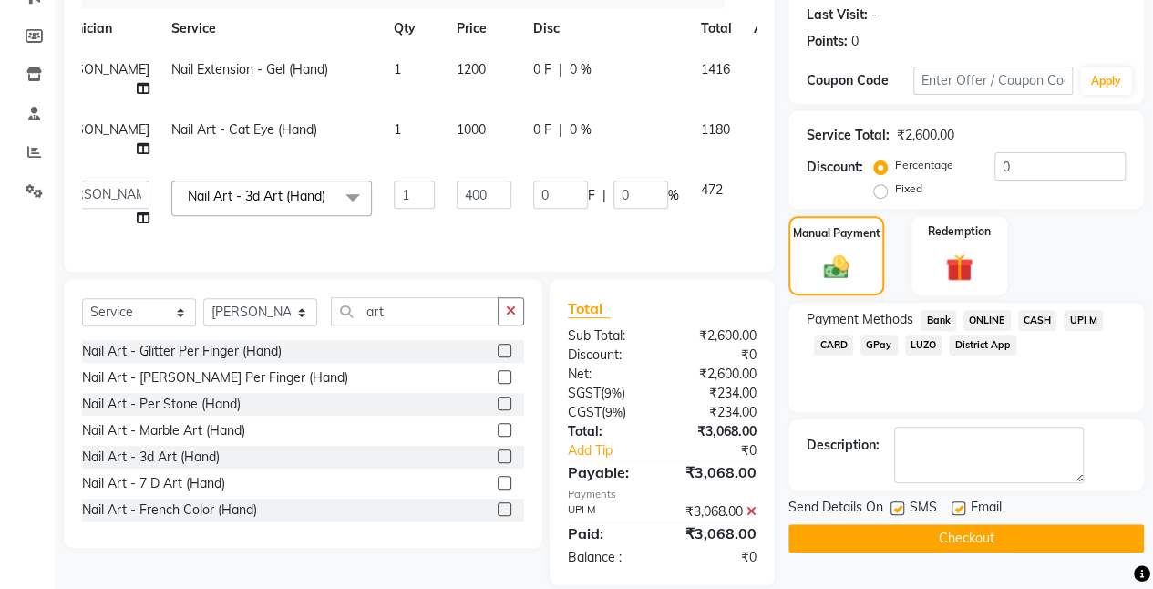
scroll to position [288, 0]
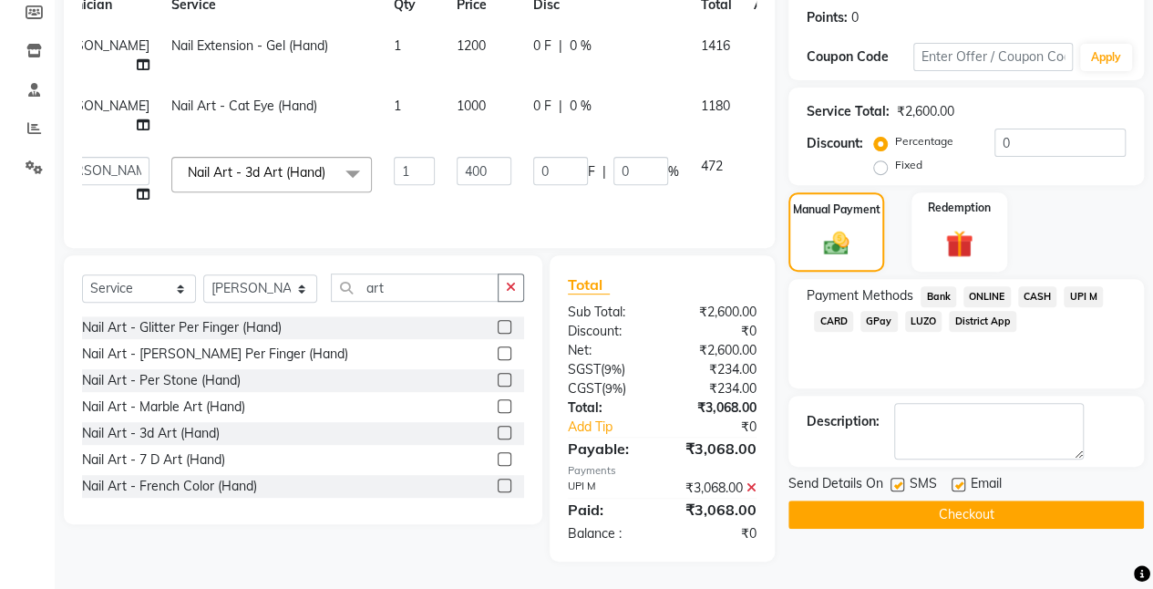
click at [940, 500] on button "Checkout" at bounding box center [965, 514] width 355 height 28
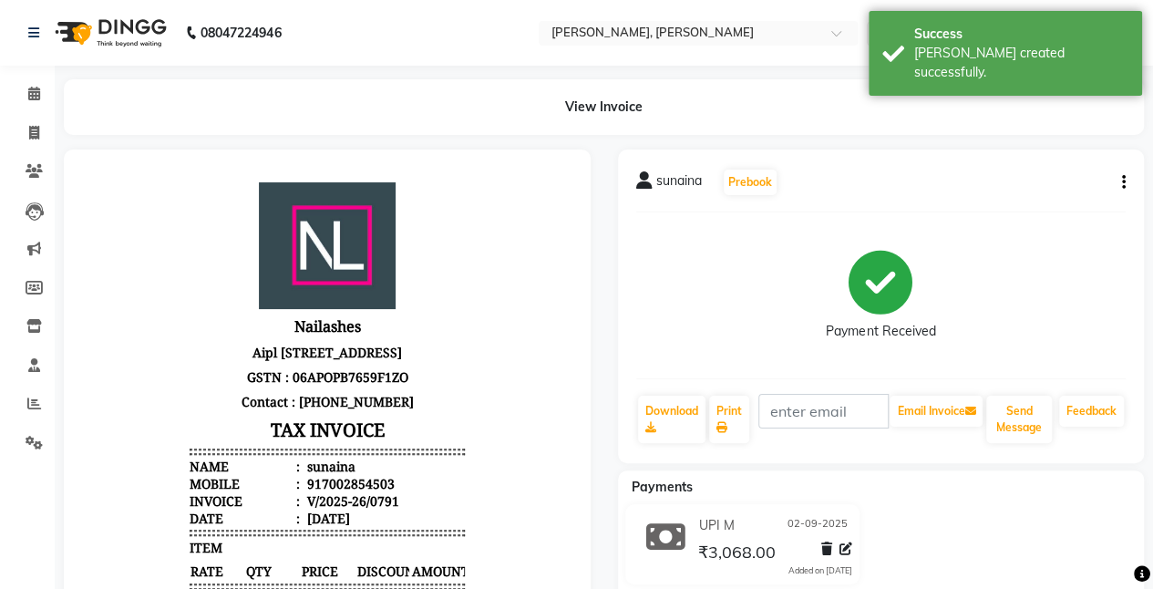
click at [1120, 186] on button "button" at bounding box center [1119, 182] width 11 height 19
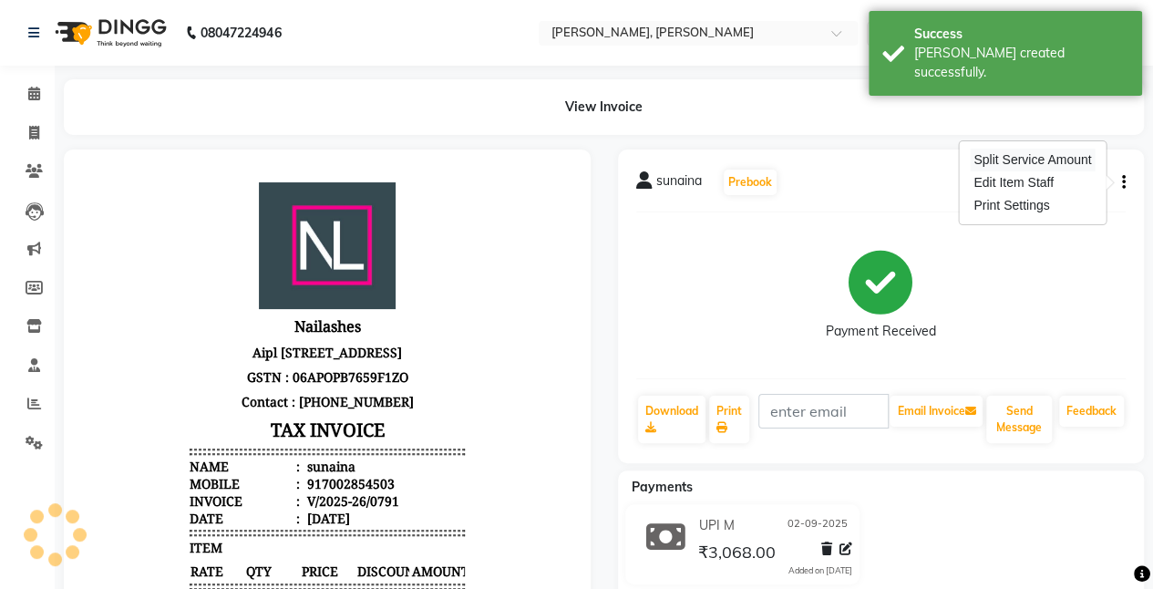
click at [1034, 159] on div "Split Service Amount" at bounding box center [1032, 160] width 125 height 23
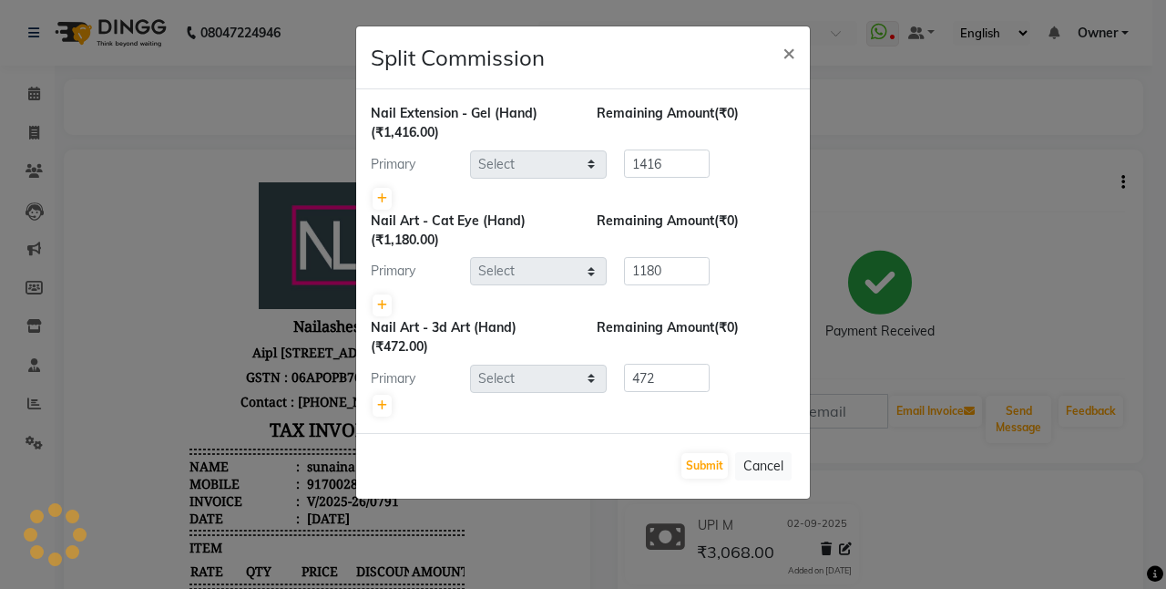
select select "39728"
click at [711, 468] on button "Submit" at bounding box center [705, 466] width 46 height 26
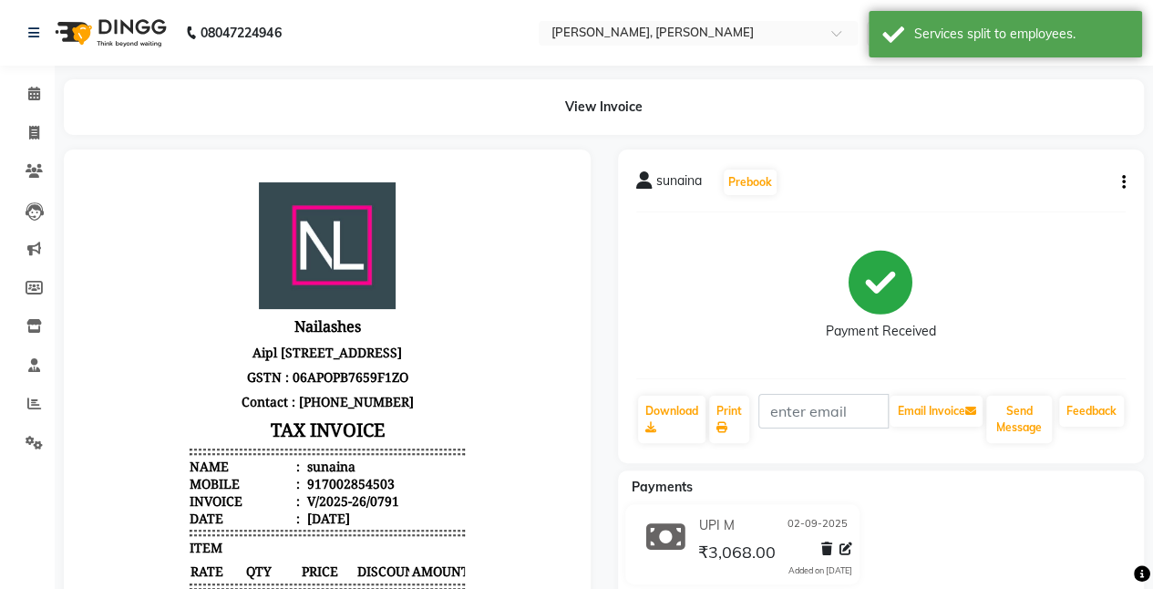
click at [1122, 182] on icon "button" at bounding box center [1124, 182] width 4 height 1
click at [1064, 158] on div "Split Service Amount" at bounding box center [1032, 160] width 125 height 23
select select "39728"
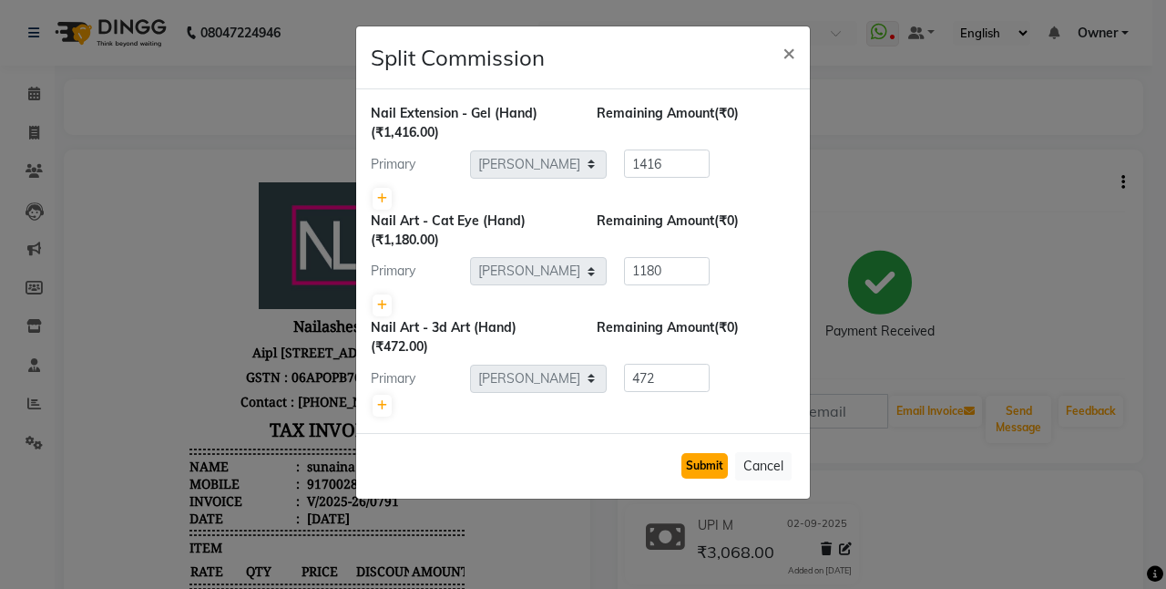
click at [703, 463] on button "Submit" at bounding box center [705, 466] width 46 height 26
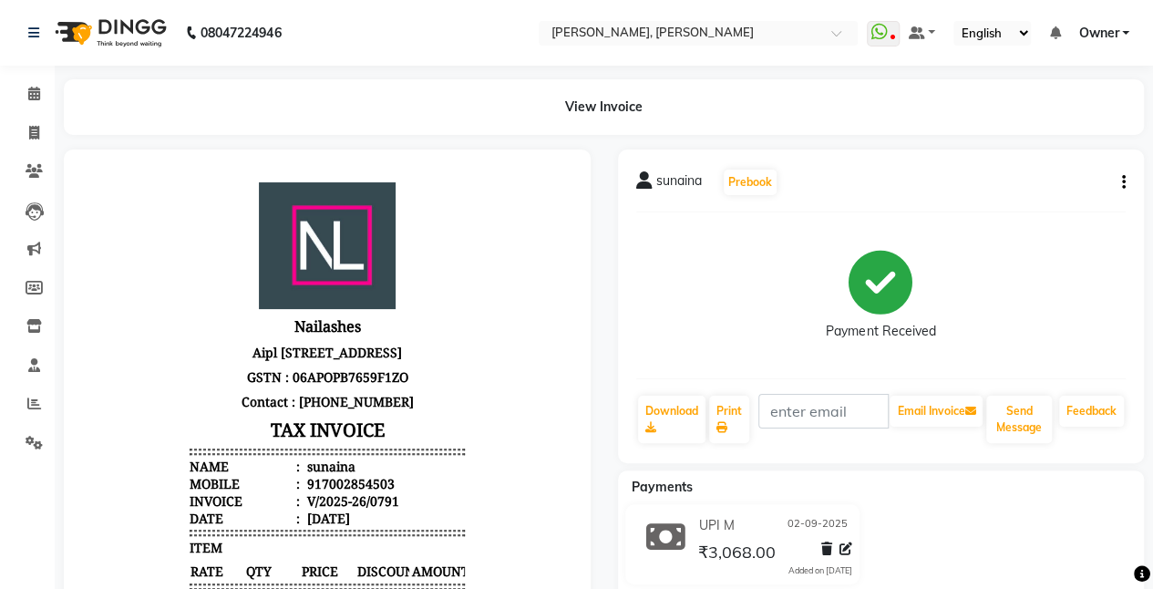
select select "service"
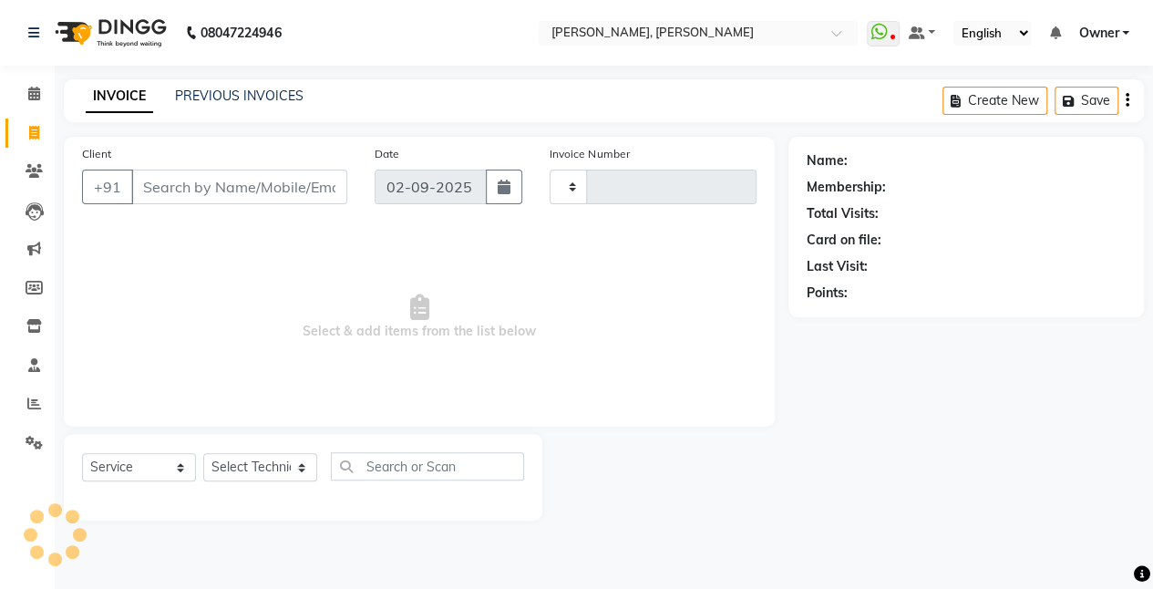
type input "0792"
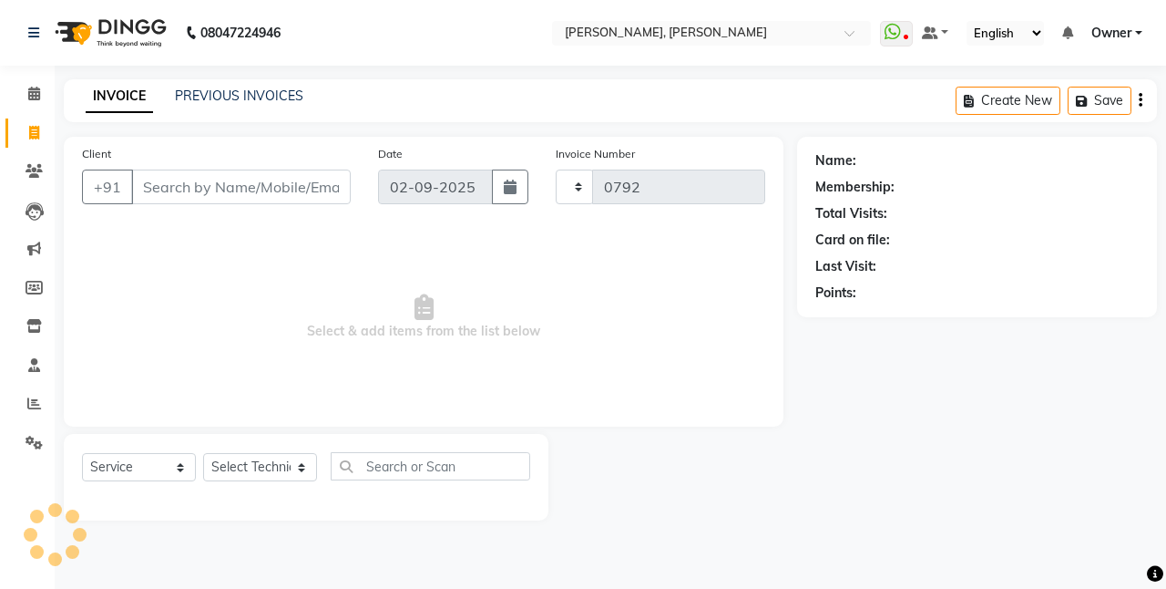
select select "5749"
click at [26, 169] on icon at bounding box center [34, 171] width 17 height 14
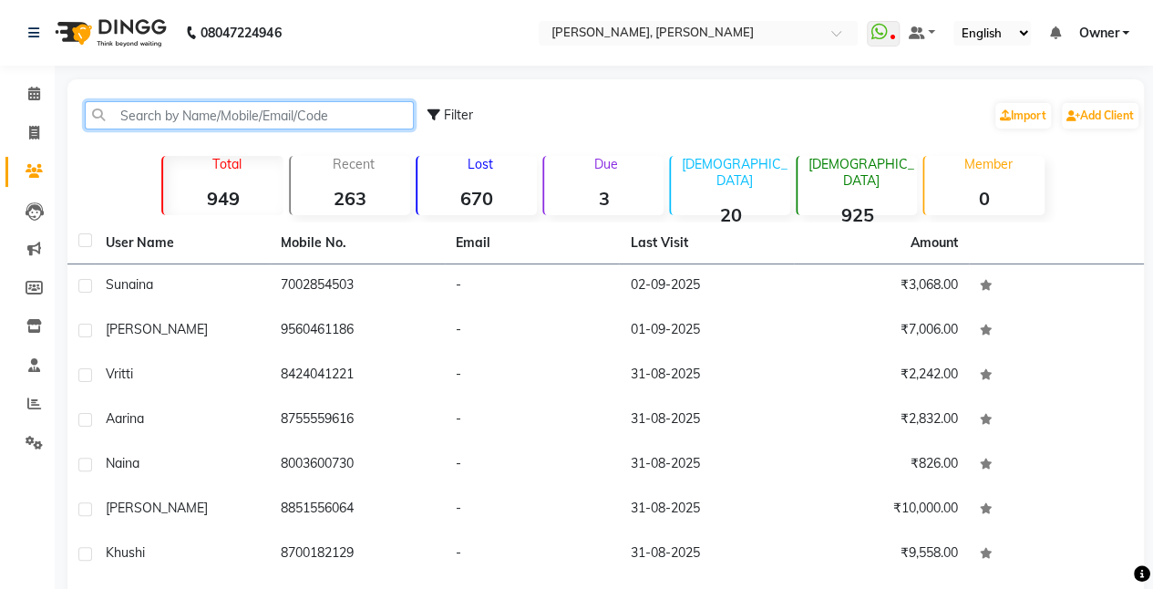
click at [226, 108] on input "text" at bounding box center [249, 115] width 329 height 28
click at [212, 118] on input "text" at bounding box center [249, 115] width 329 height 28
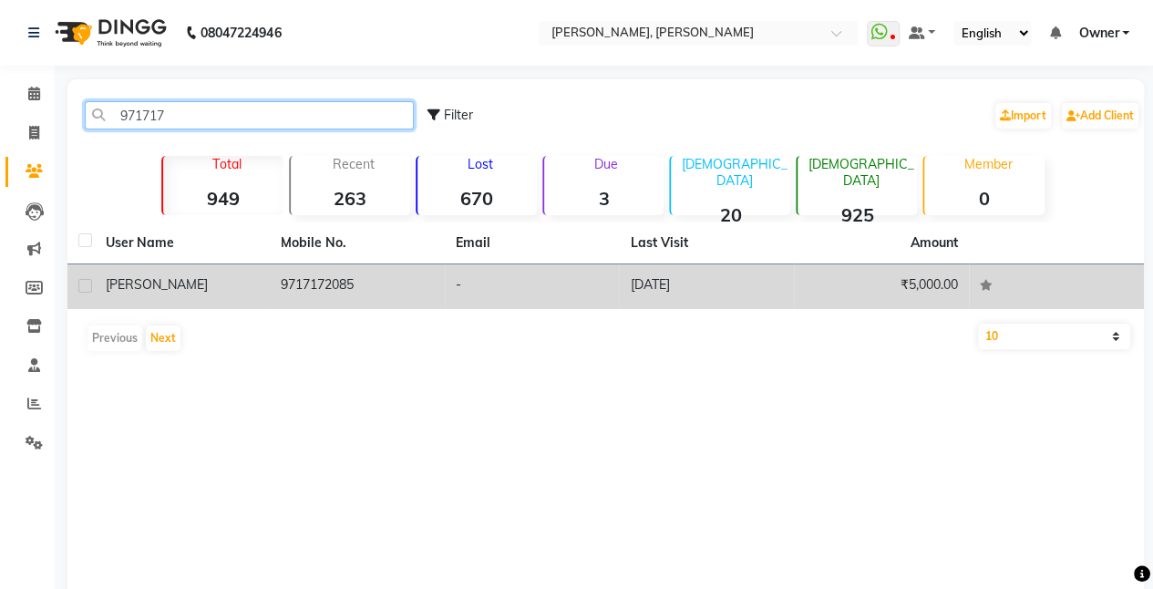
type input "971717"
click at [188, 284] on div "[PERSON_NAME]" at bounding box center [182, 284] width 153 height 19
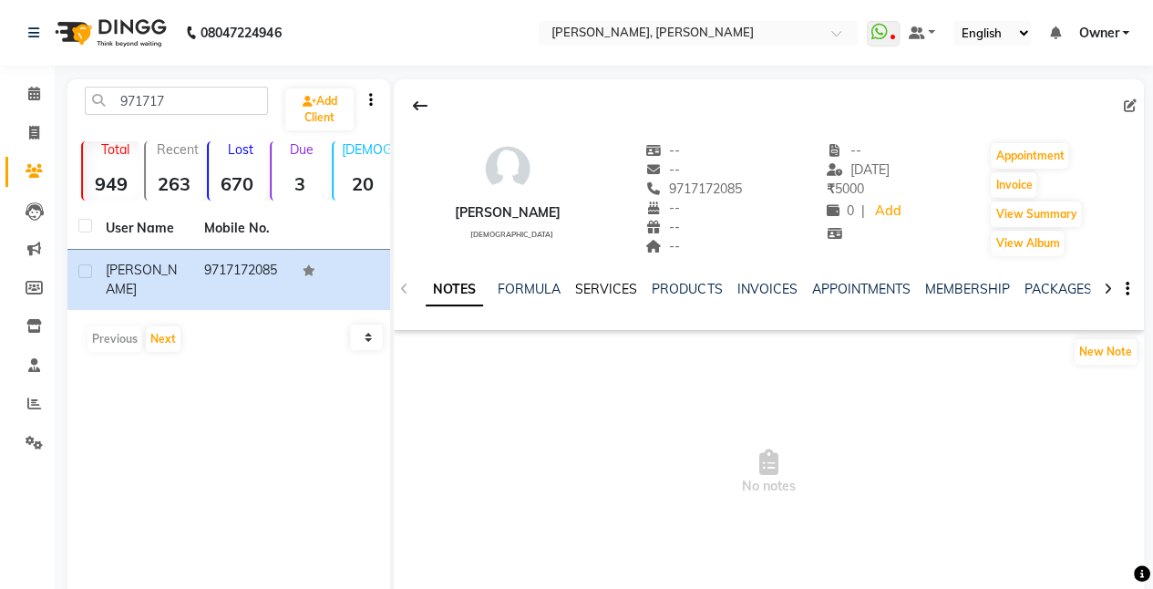
click at [600, 286] on link "SERVICES" at bounding box center [606, 289] width 62 height 16
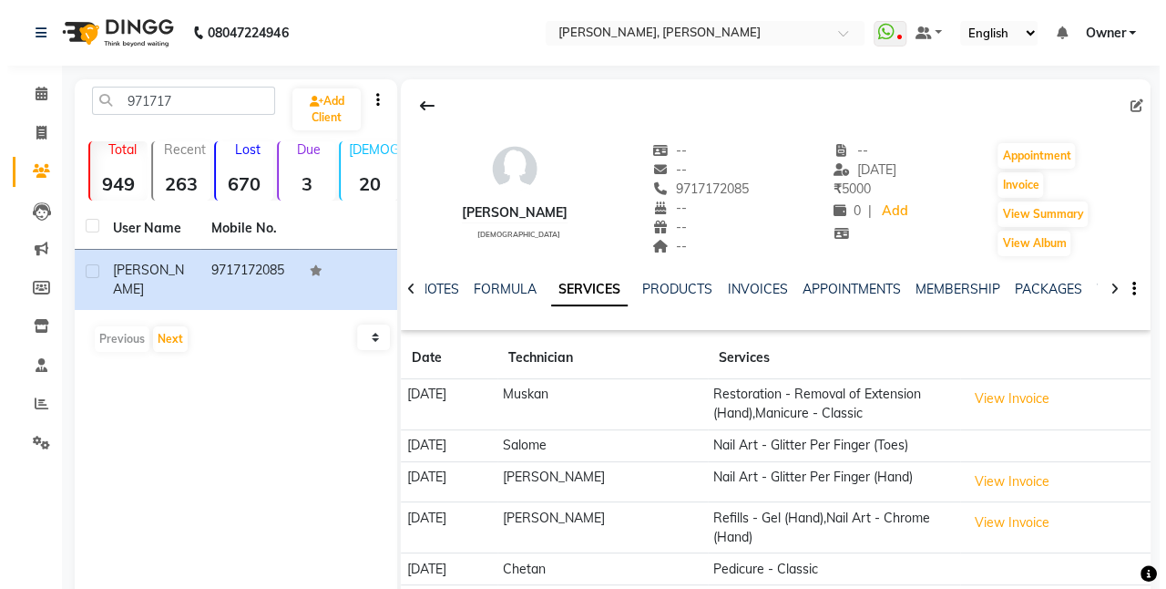
scroll to position [71, 0]
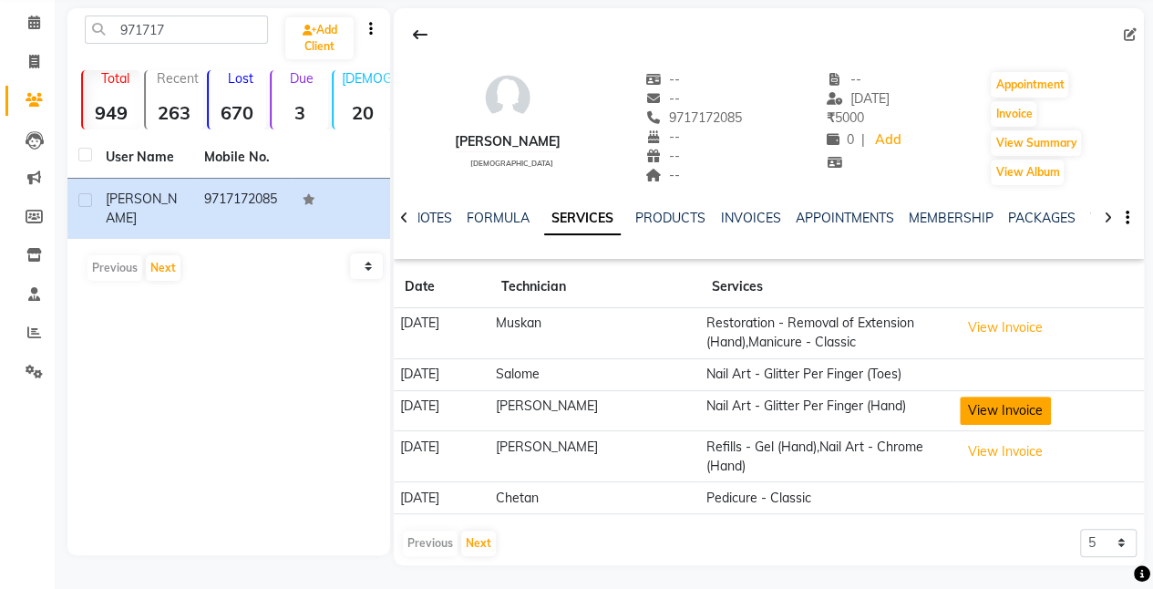
click at [990, 399] on button "View Invoice" at bounding box center [1004, 410] width 91 height 28
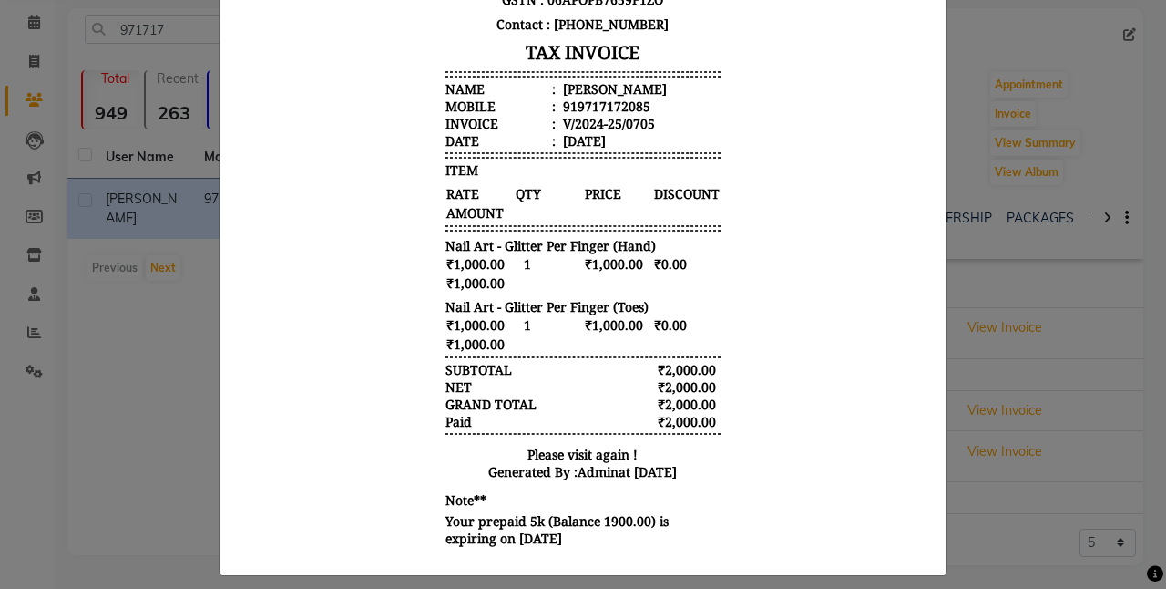
scroll to position [0, 0]
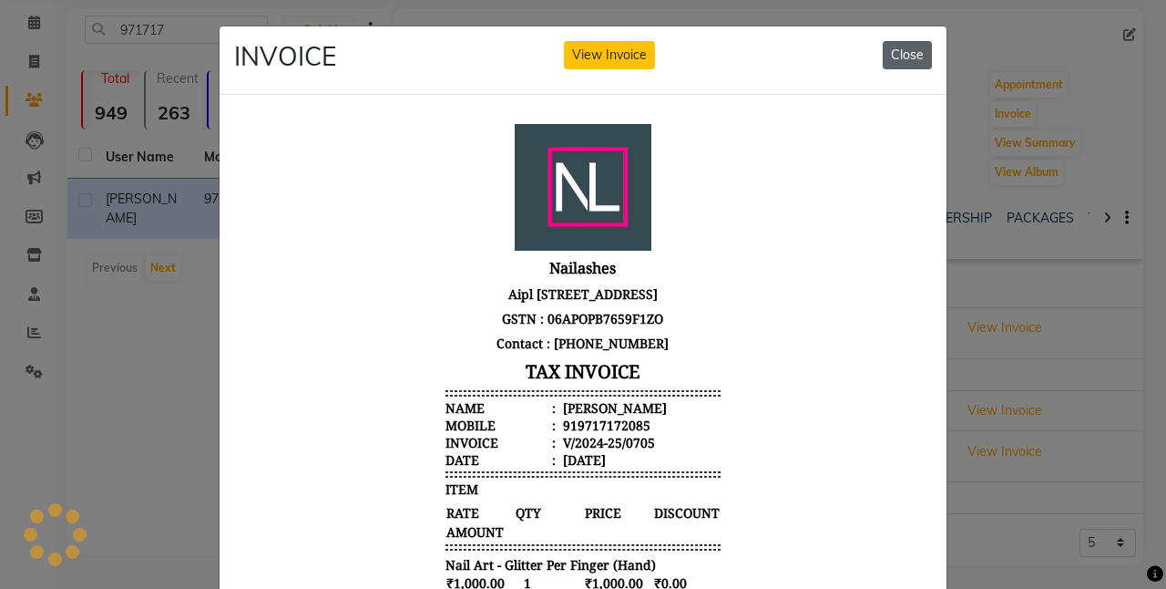
click at [897, 51] on button "Close" at bounding box center [907, 55] width 49 height 28
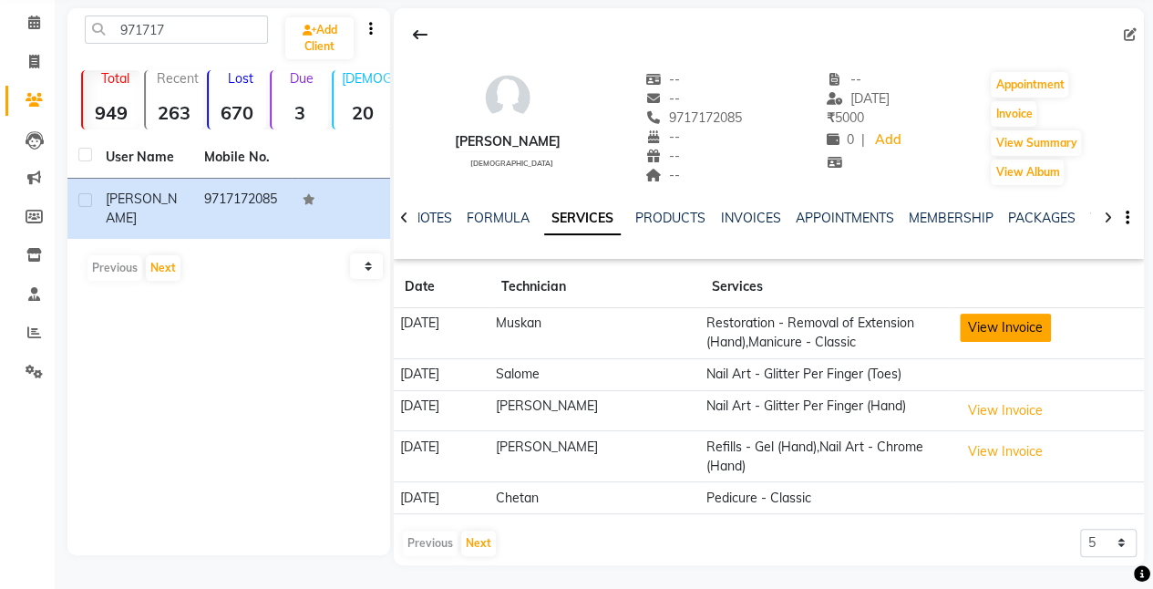
click at [987, 332] on button "View Invoice" at bounding box center [1004, 327] width 91 height 28
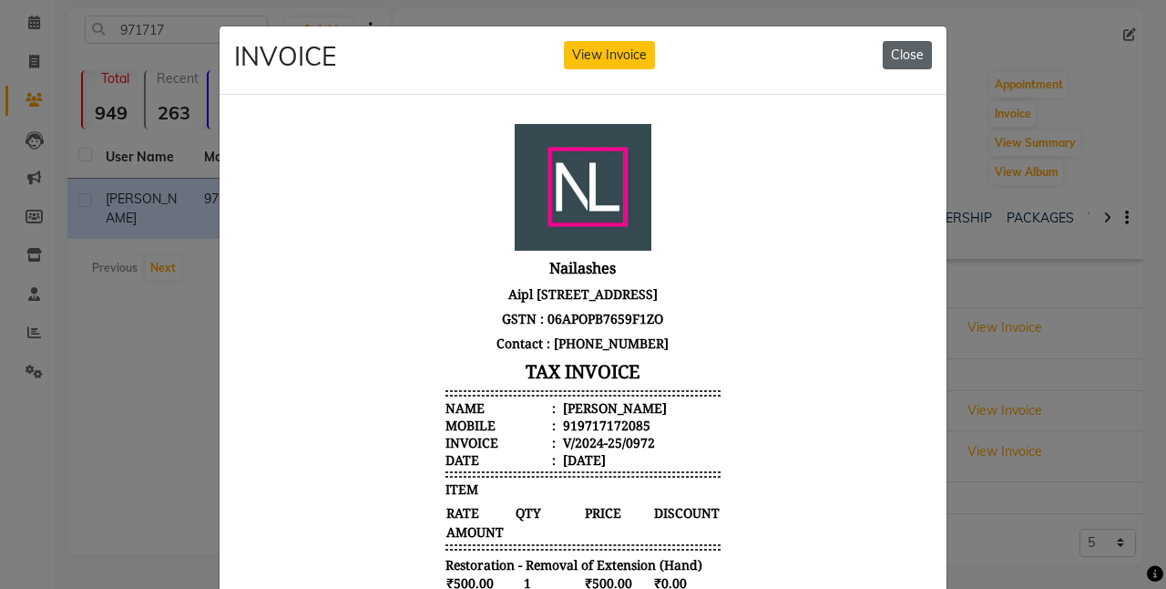
click at [895, 58] on button "Close" at bounding box center [907, 55] width 49 height 28
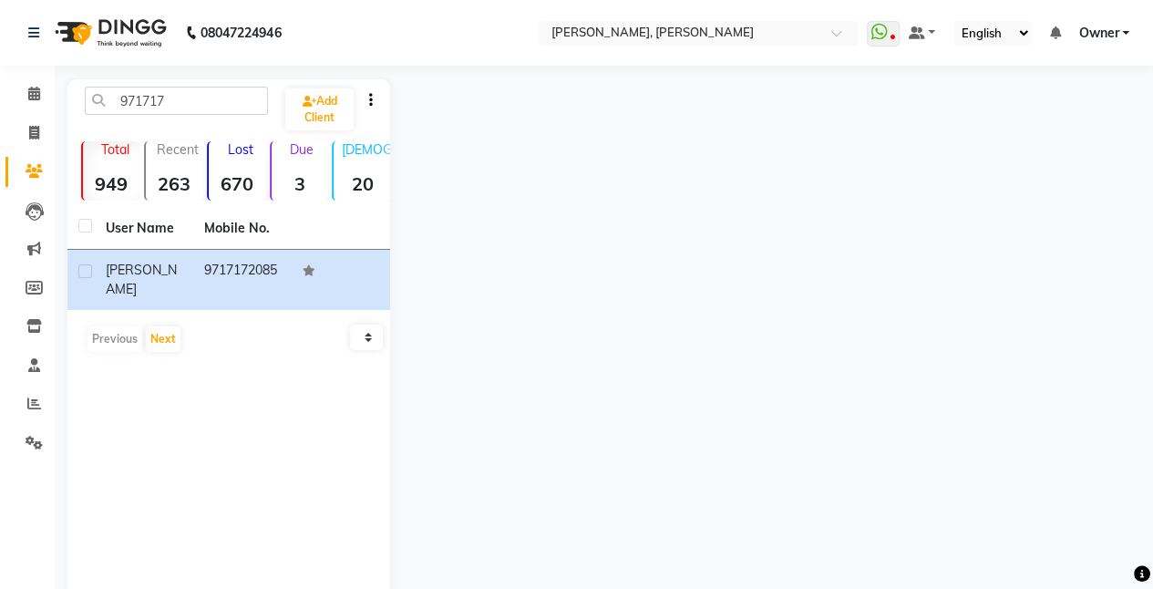
select select "service"
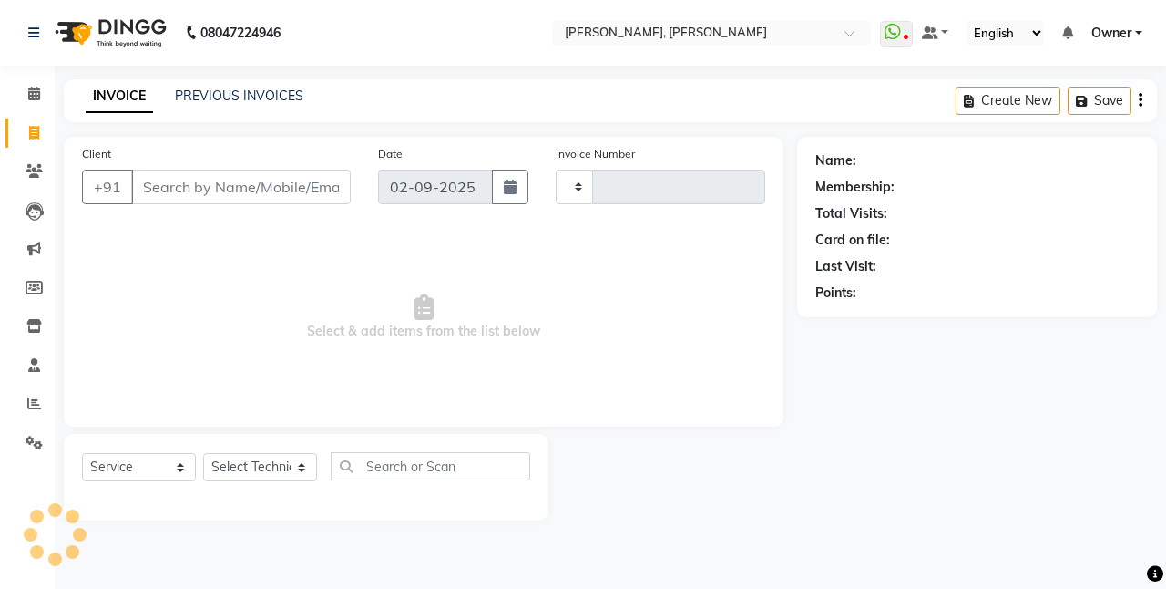
type input "0792"
select select "5749"
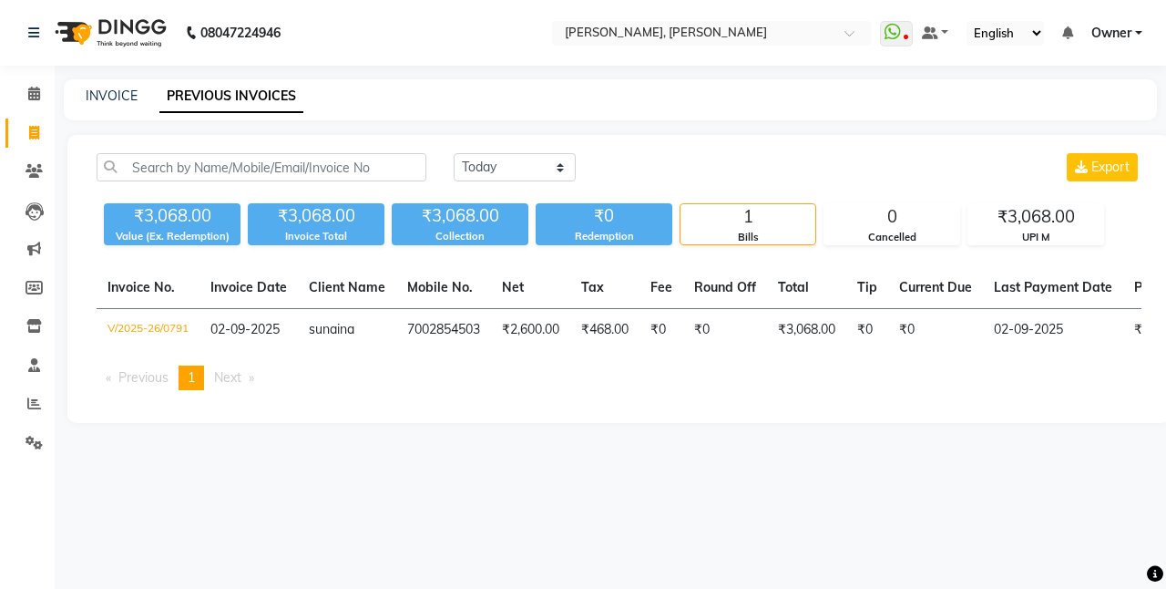
select select "5749"
select select "service"
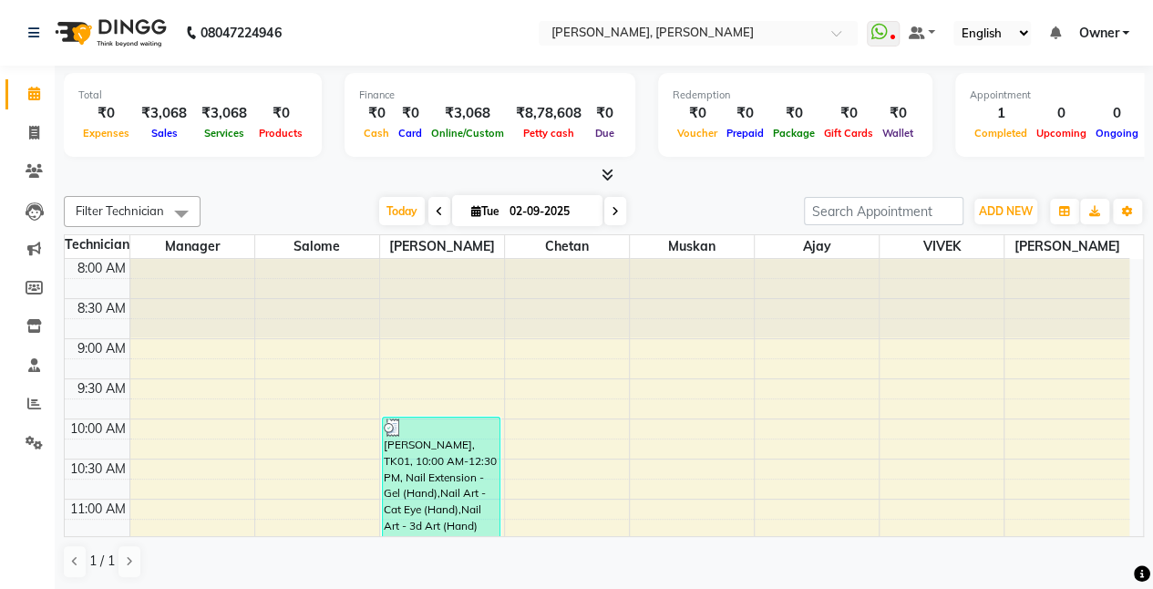
scroll to position [317, 0]
click at [35, 123] on span at bounding box center [34, 133] width 32 height 21
select select "5749"
select select "service"
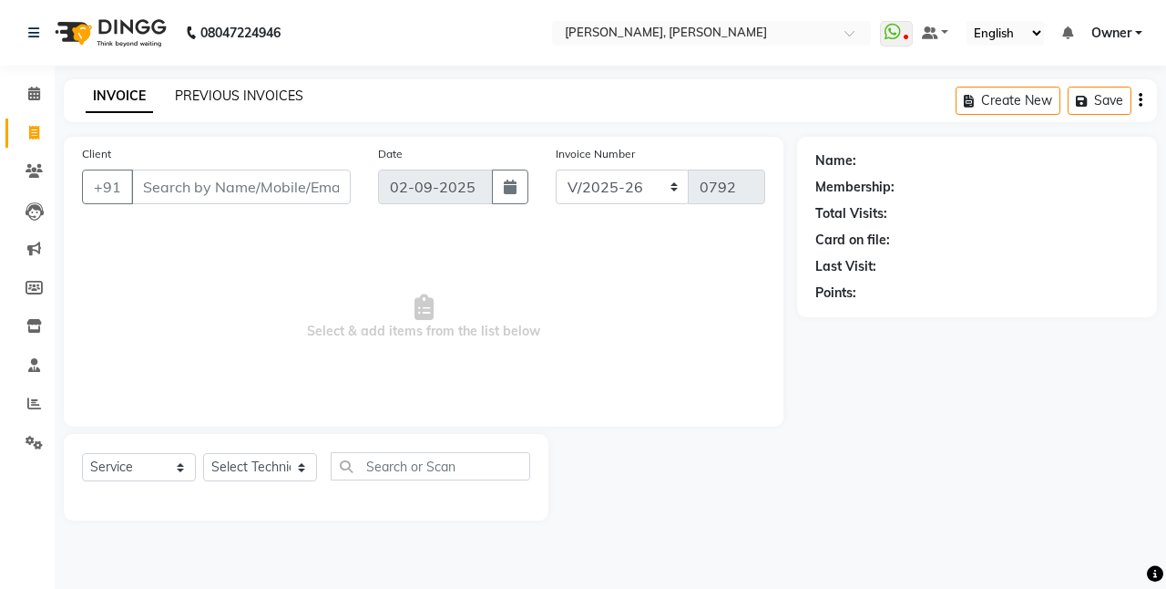
click at [190, 95] on link "PREVIOUS INVOICES" at bounding box center [239, 95] width 128 height 16
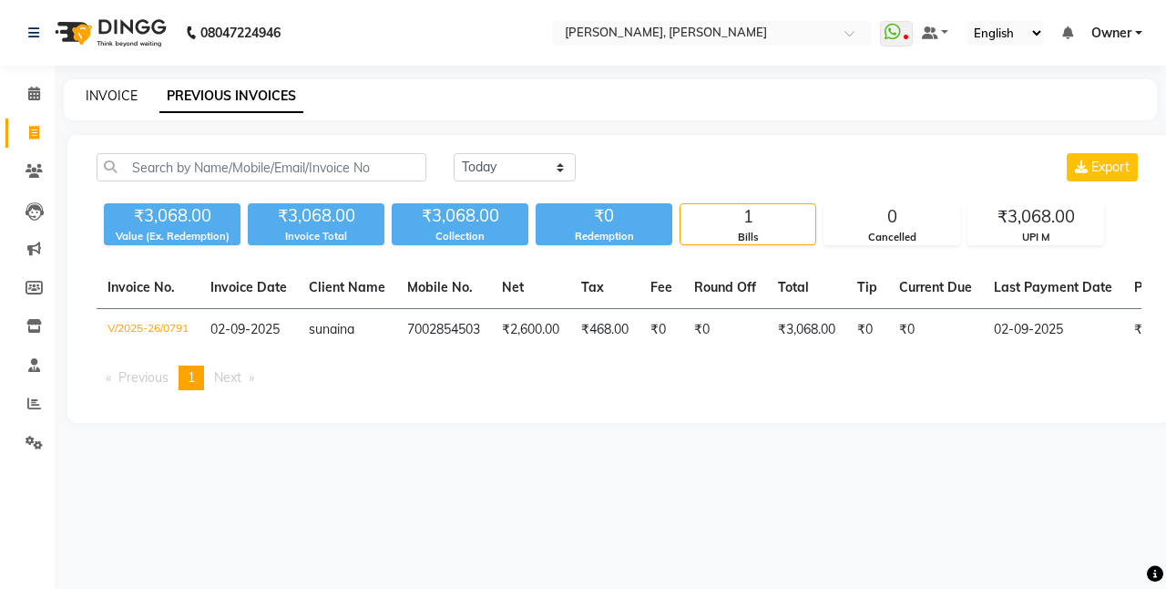
click at [108, 99] on link "INVOICE" at bounding box center [112, 95] width 52 height 16
select select "service"
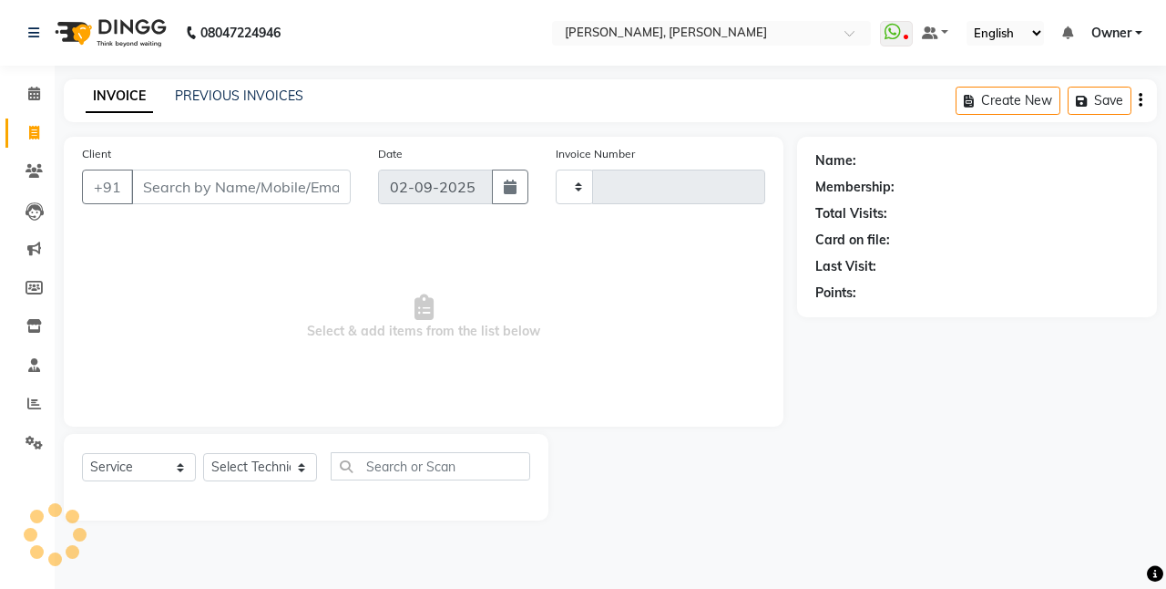
type input "0792"
select select "5749"
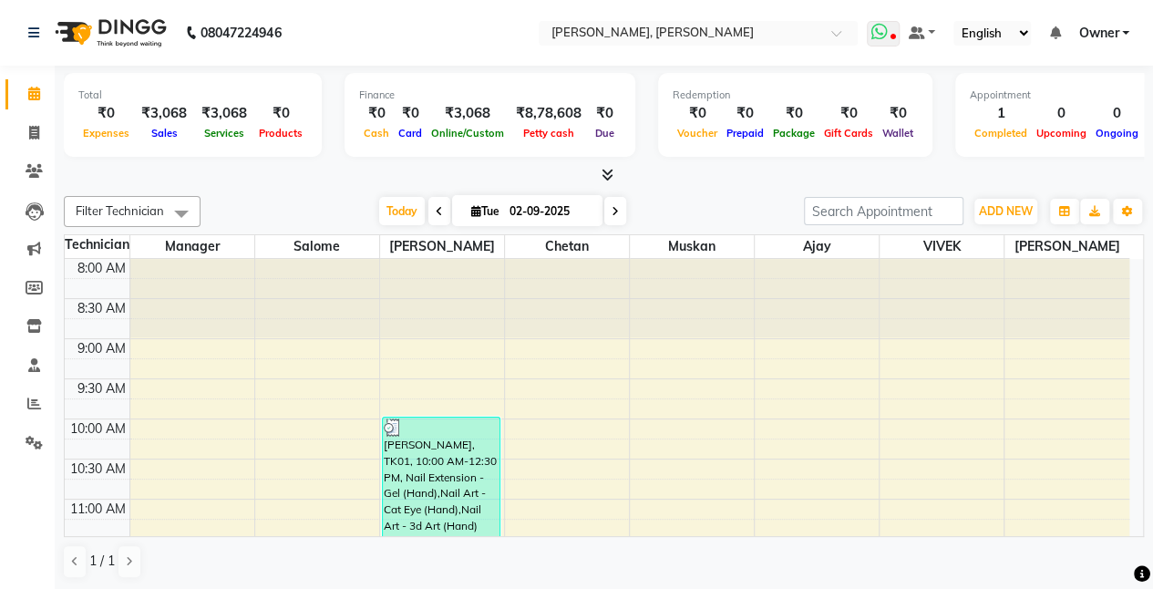
click at [878, 31] on icon at bounding box center [879, 32] width 16 height 18
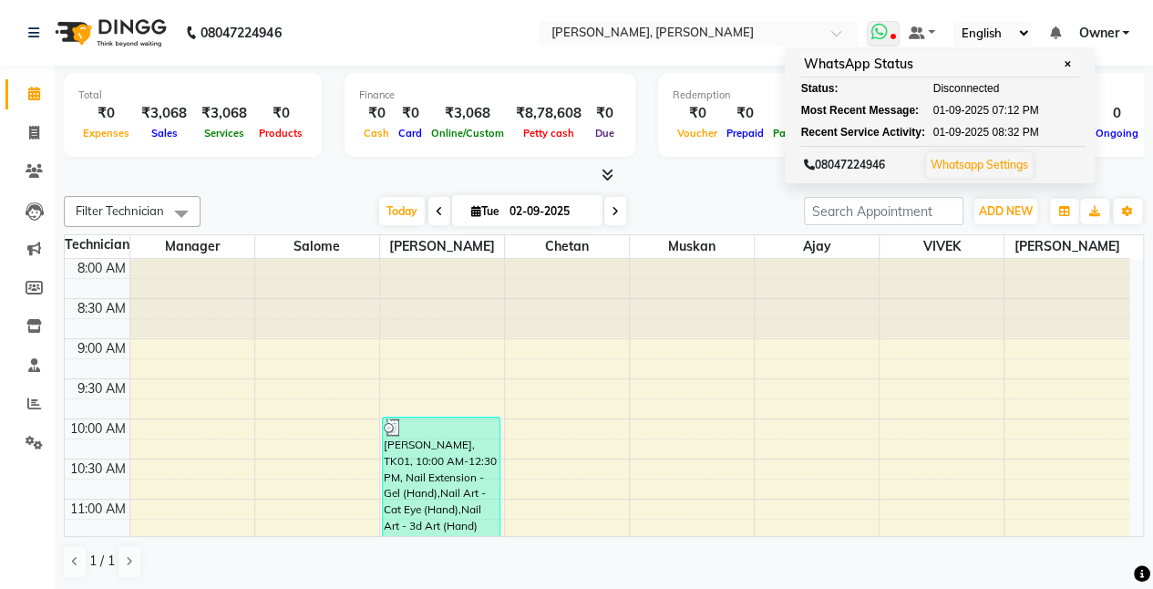
click at [878, 31] on icon at bounding box center [879, 32] width 16 height 18
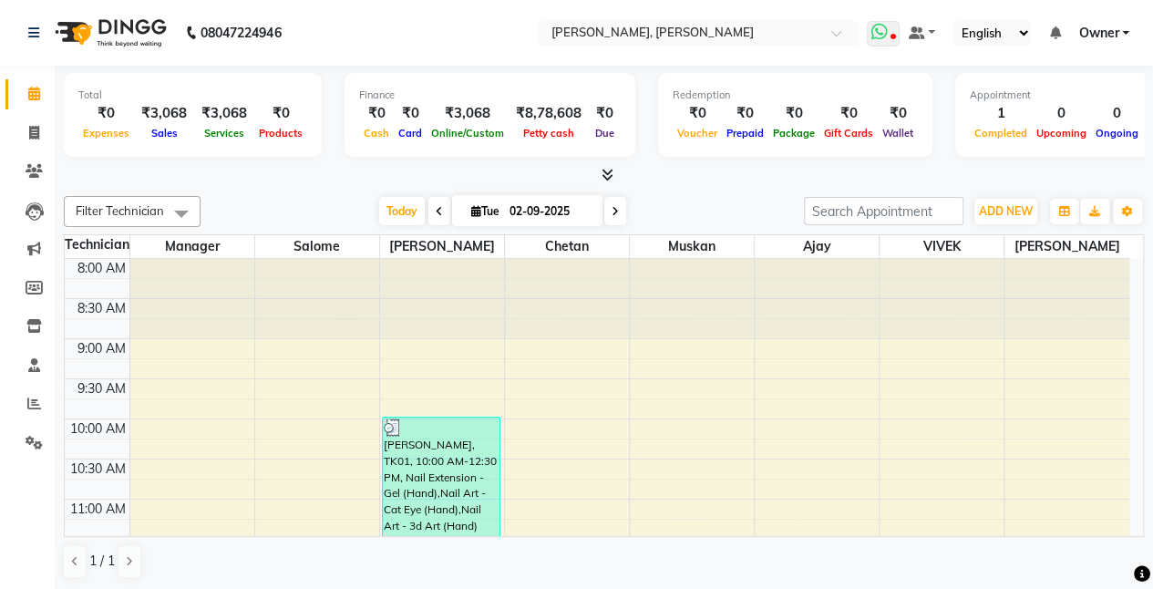
click at [878, 31] on icon at bounding box center [879, 32] width 16 height 18
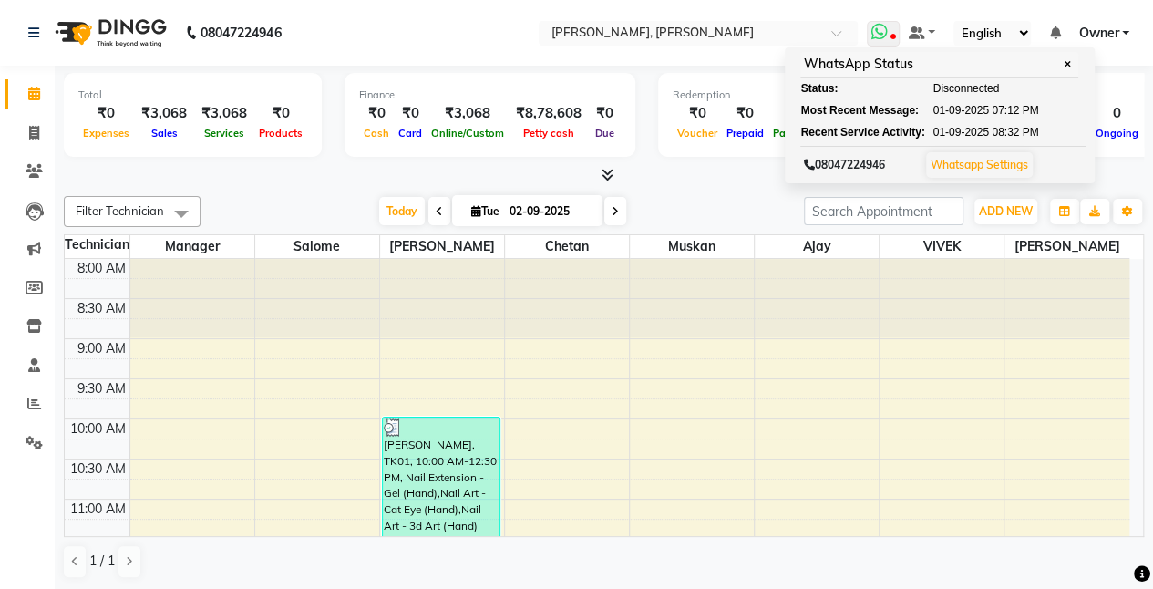
click at [878, 31] on icon at bounding box center [879, 32] width 16 height 18
